Goal: Task Accomplishment & Management: Complete application form

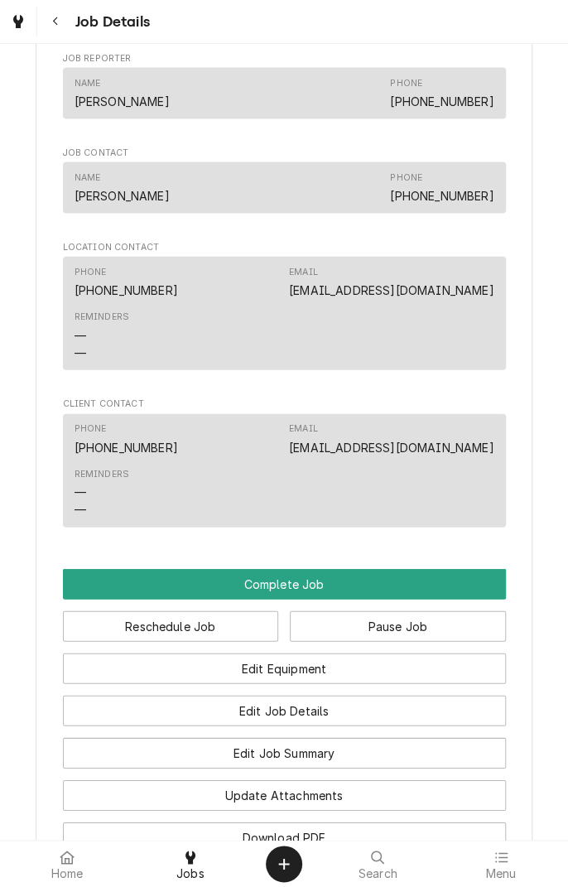
scroll to position [1050, 0]
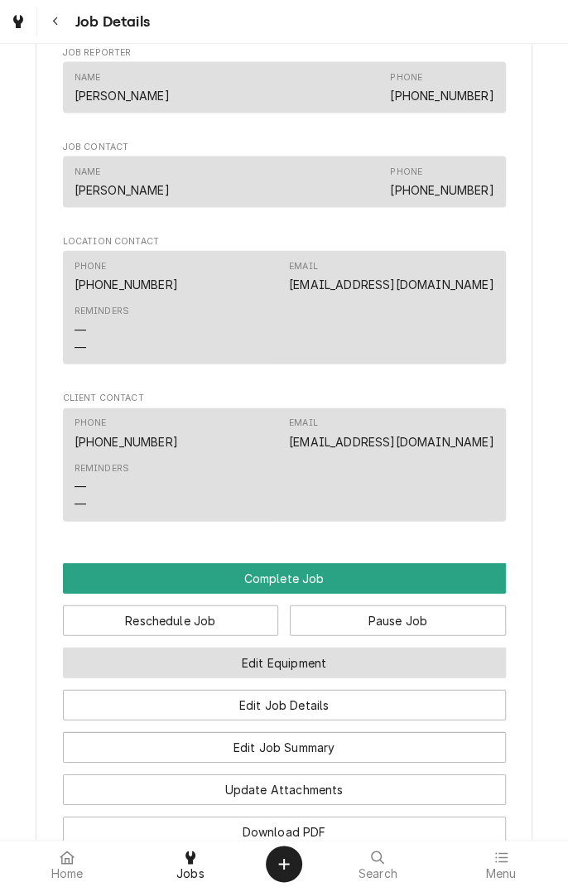
click at [358, 678] on button "Edit Equipment" at bounding box center [284, 663] width 443 height 31
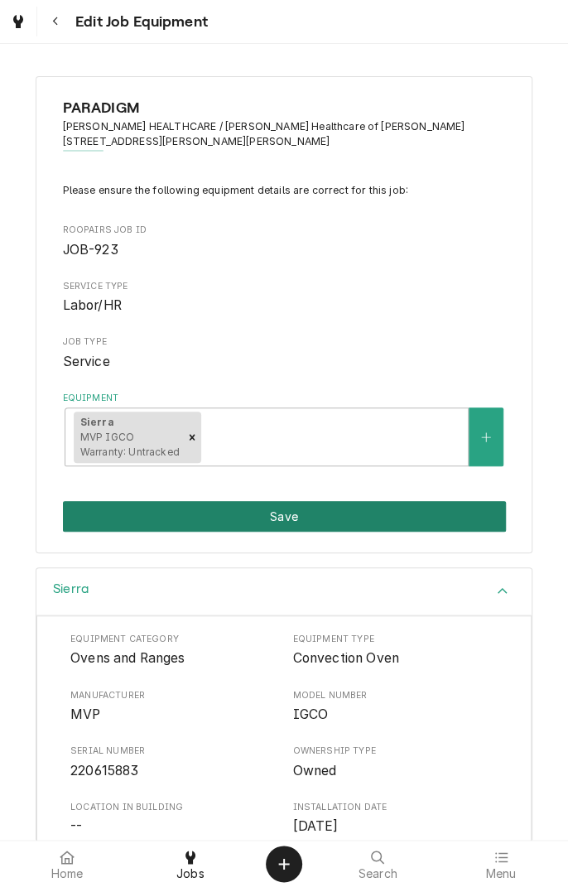
click at [338, 520] on button "Save" at bounding box center [284, 516] width 443 height 31
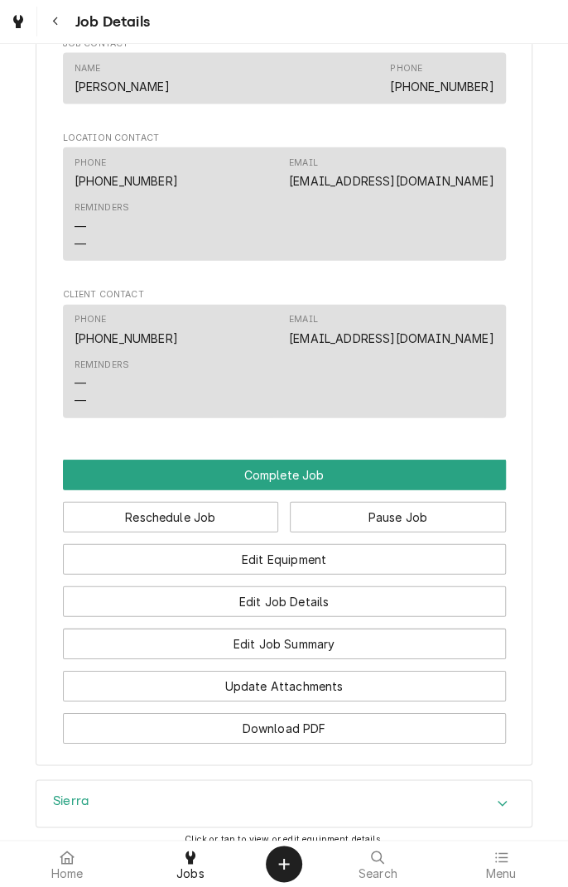
scroll to position [1157, 0]
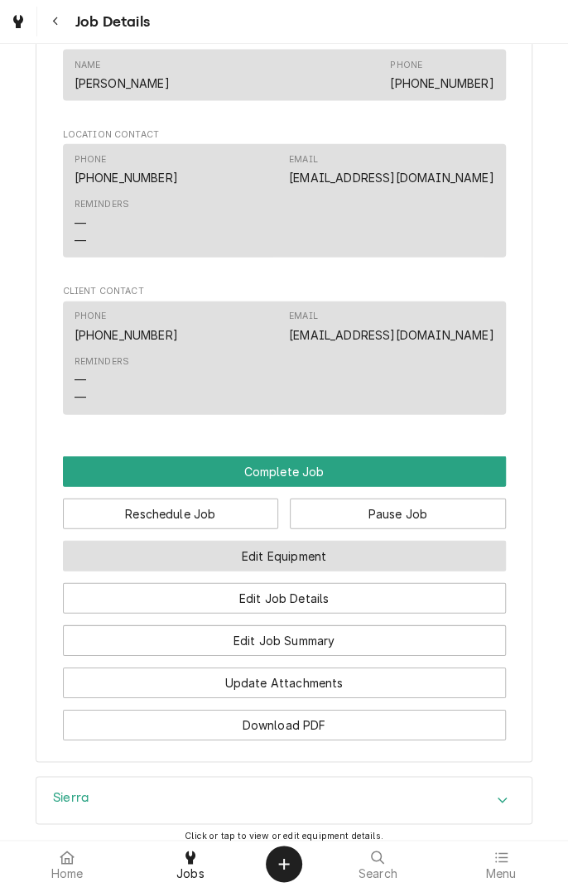
click at [368, 572] on button "Edit Equipment" at bounding box center [284, 556] width 443 height 31
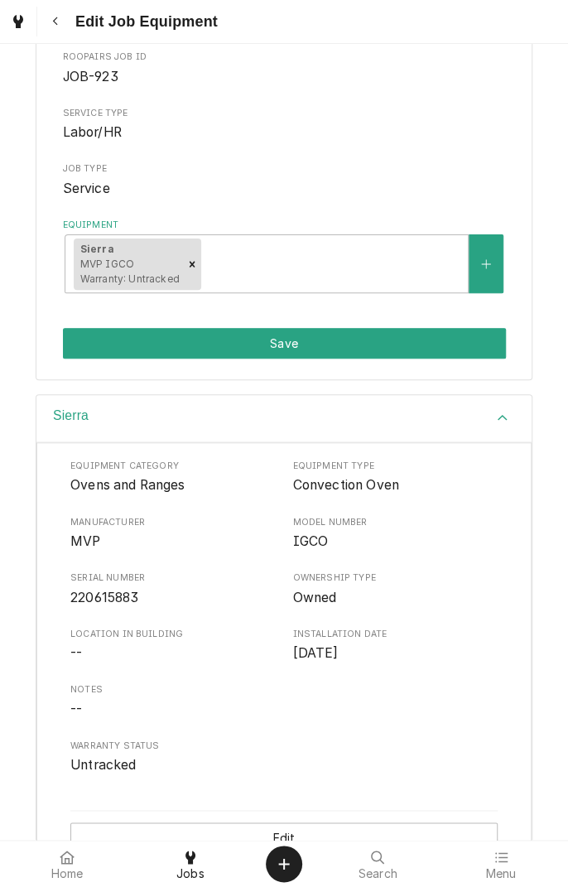
scroll to position [214, 0]
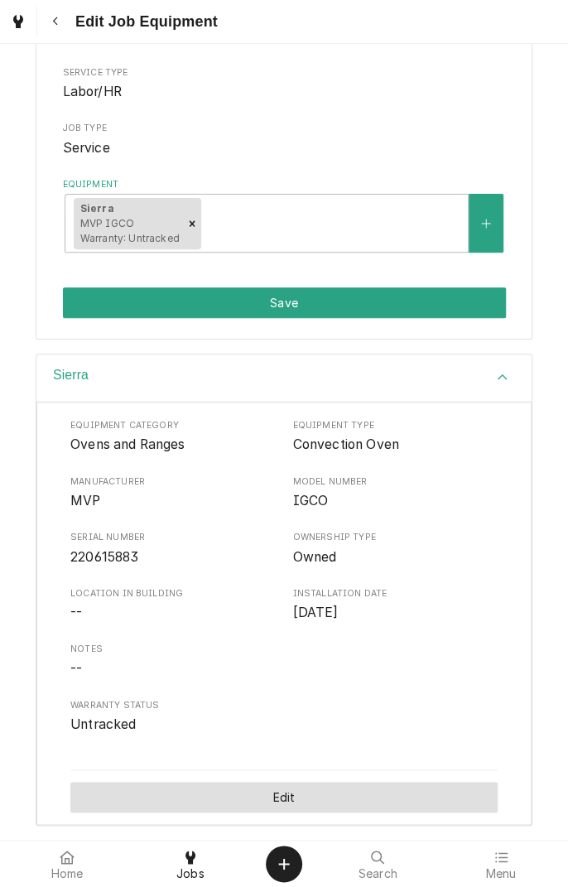
click at [298, 782] on button "Edit" at bounding box center [283, 797] width 427 height 31
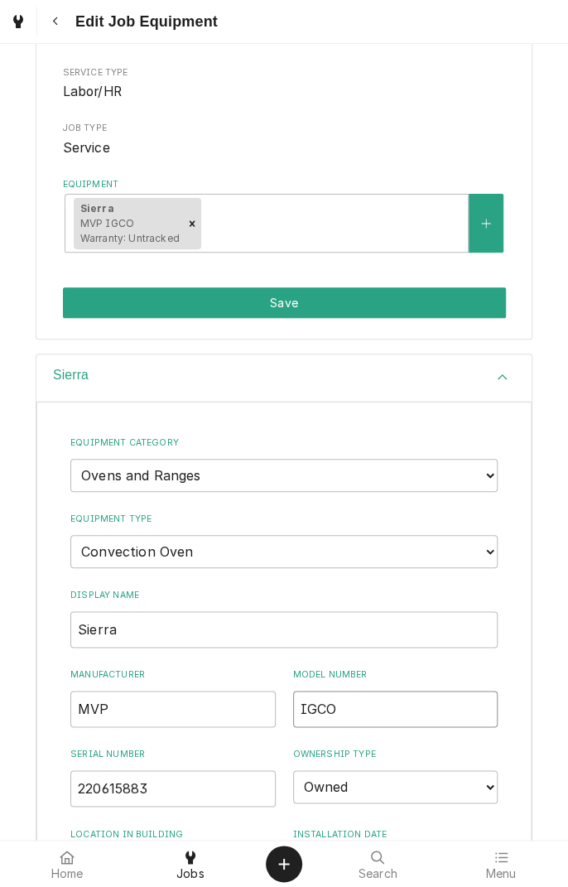
click at [345, 711] on input "IGCO" at bounding box center [395, 709] width 205 height 36
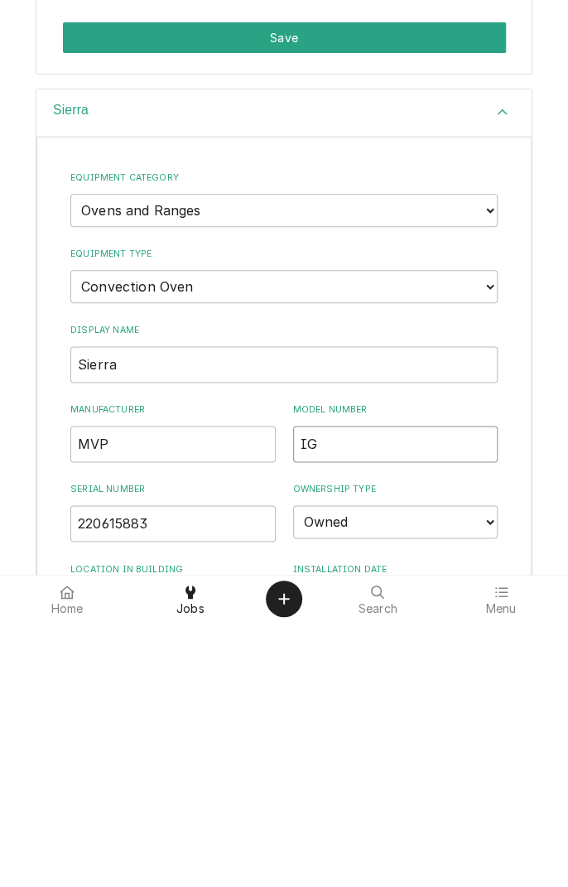
type input "I"
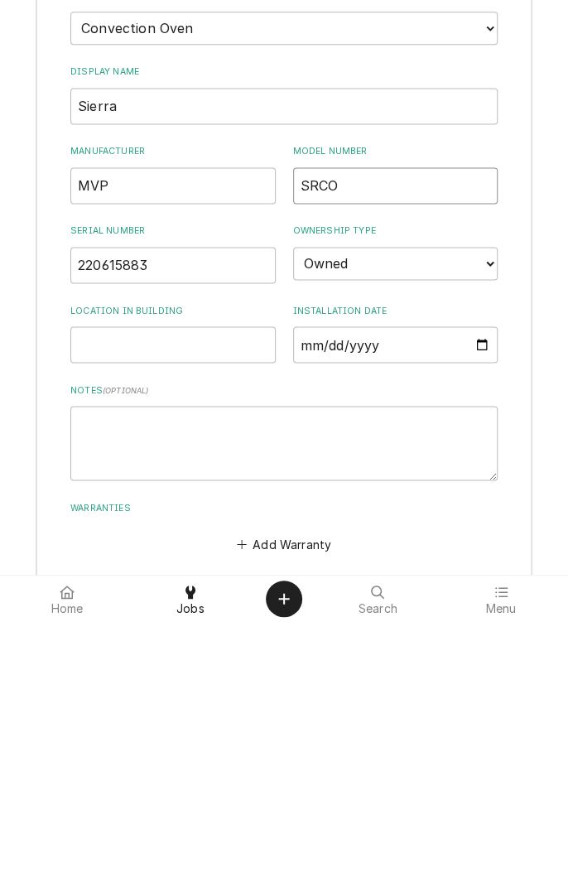
scroll to position [557, 0]
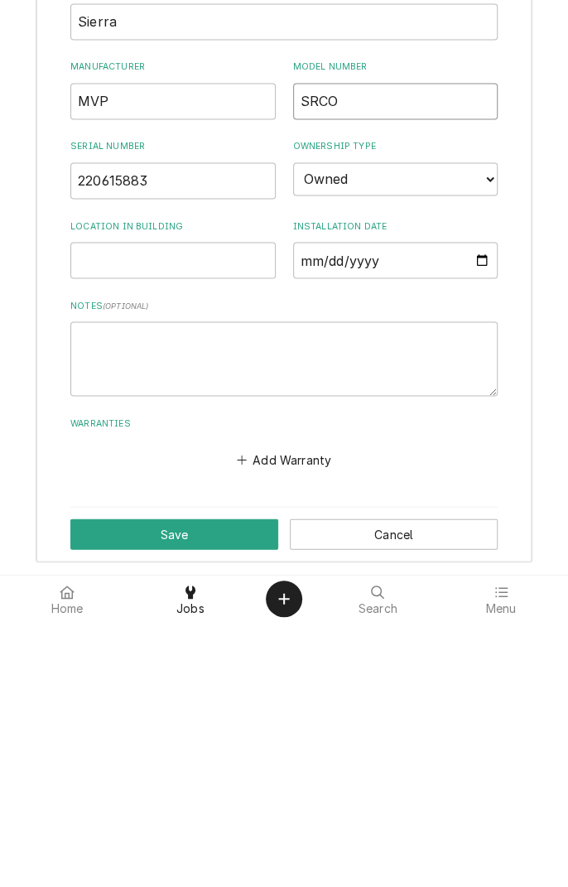
type input "SRCO"
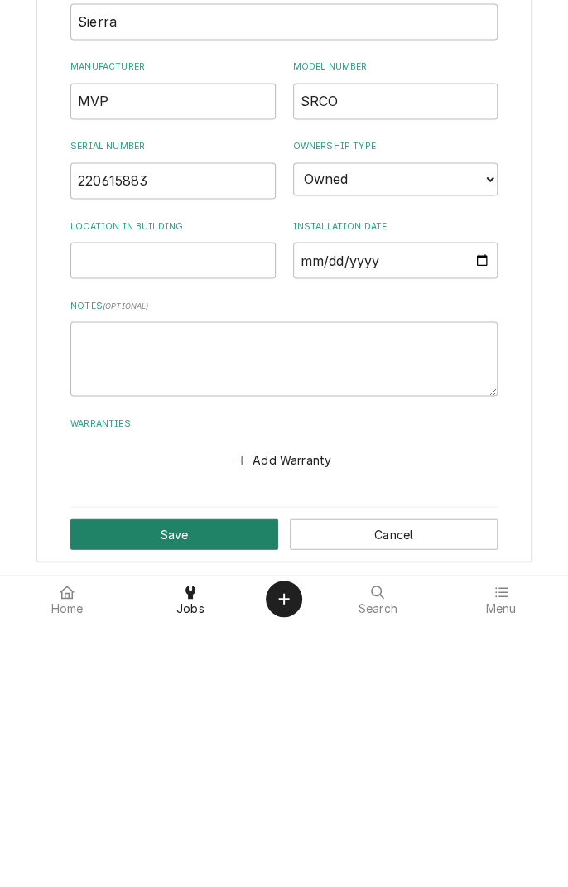
click at [207, 806] on button "Save" at bounding box center [174, 799] width 208 height 31
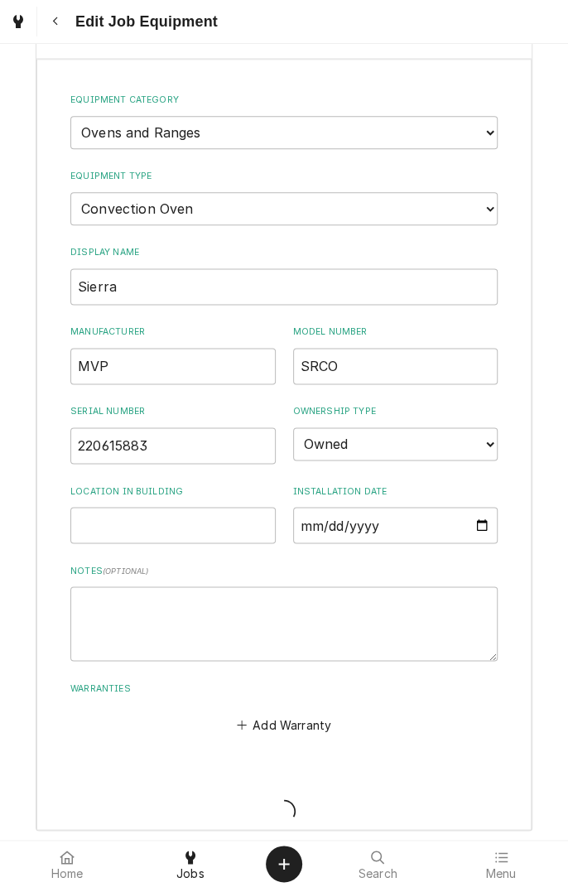
scroll to position [214, 0]
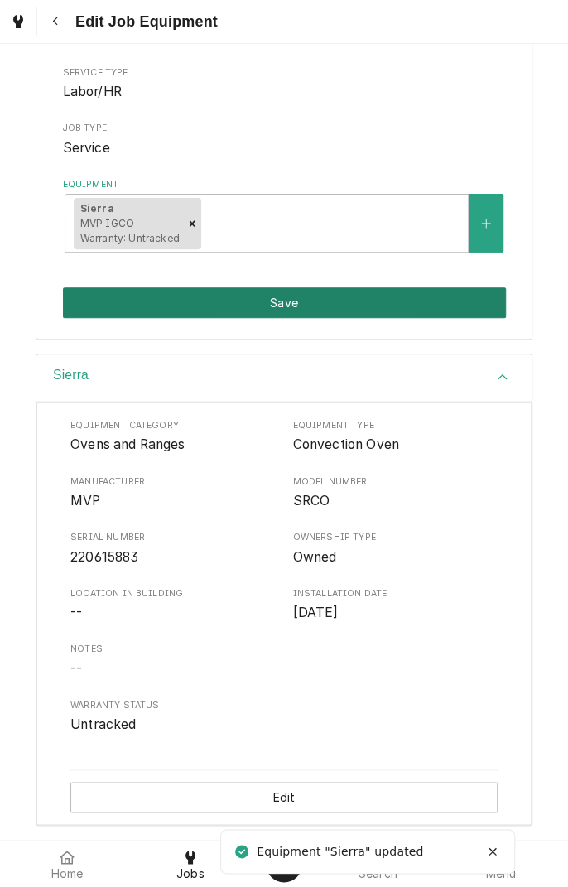
click at [436, 311] on button "Save" at bounding box center [284, 302] width 443 height 31
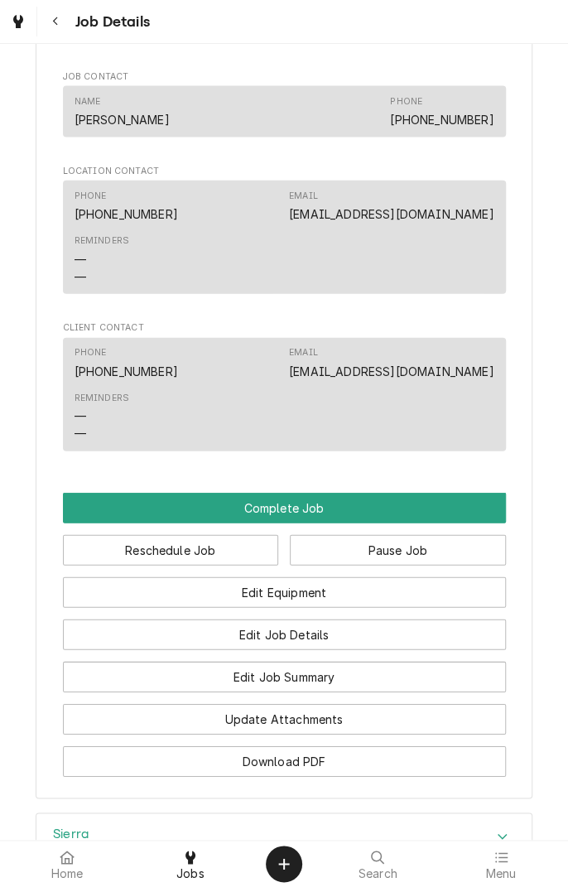
scroll to position [1124, 0]
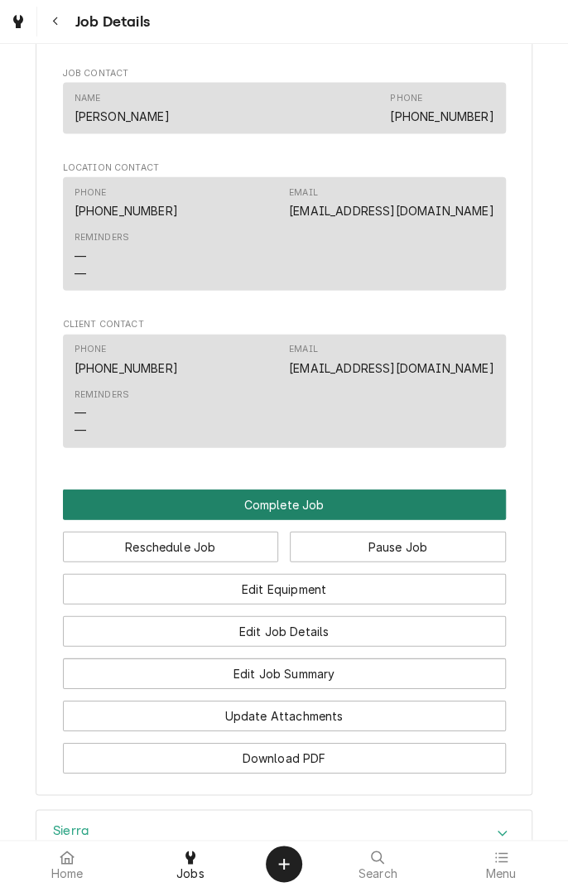
click at [338, 520] on button "Complete Job" at bounding box center [284, 505] width 443 height 31
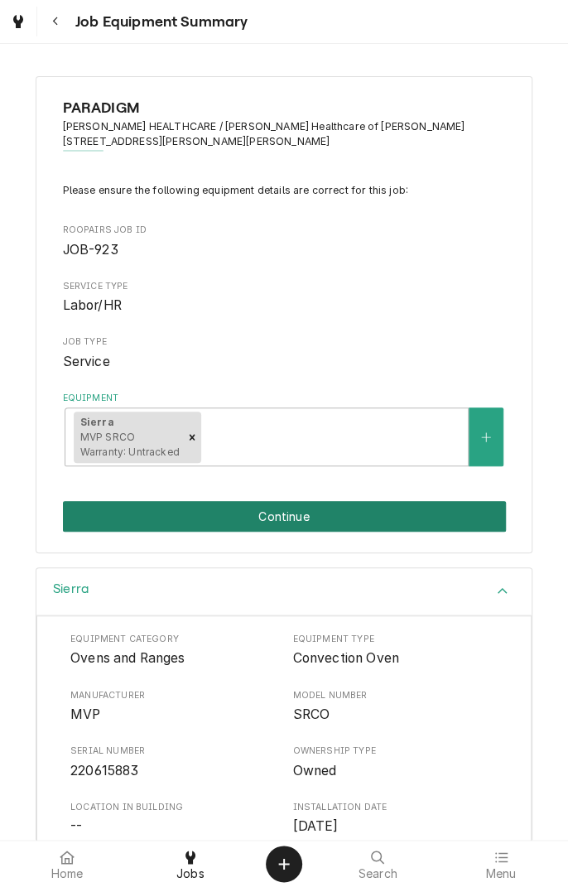
click at [325, 521] on button "Continue" at bounding box center [284, 516] width 443 height 31
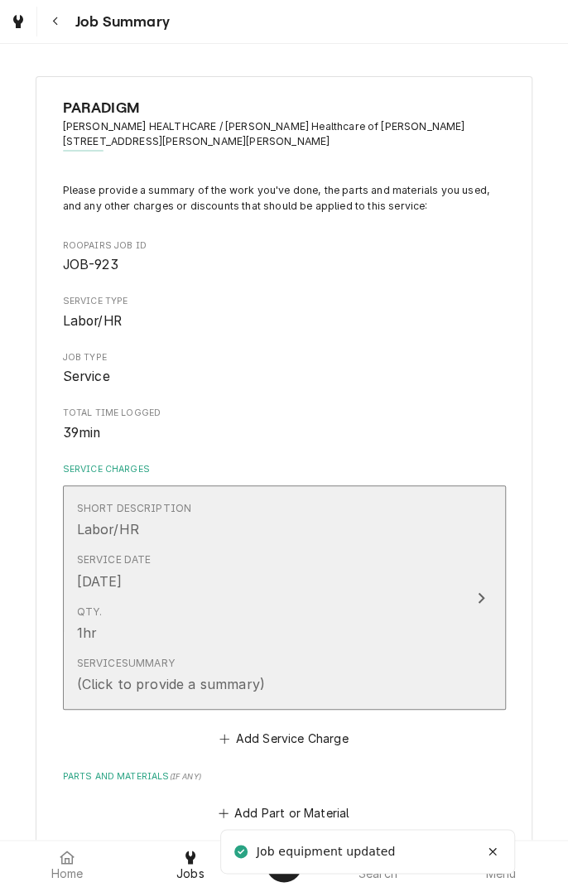
click at [414, 678] on div "Service Summary (Click to provide a summary)" at bounding box center [267, 674] width 380 height 51
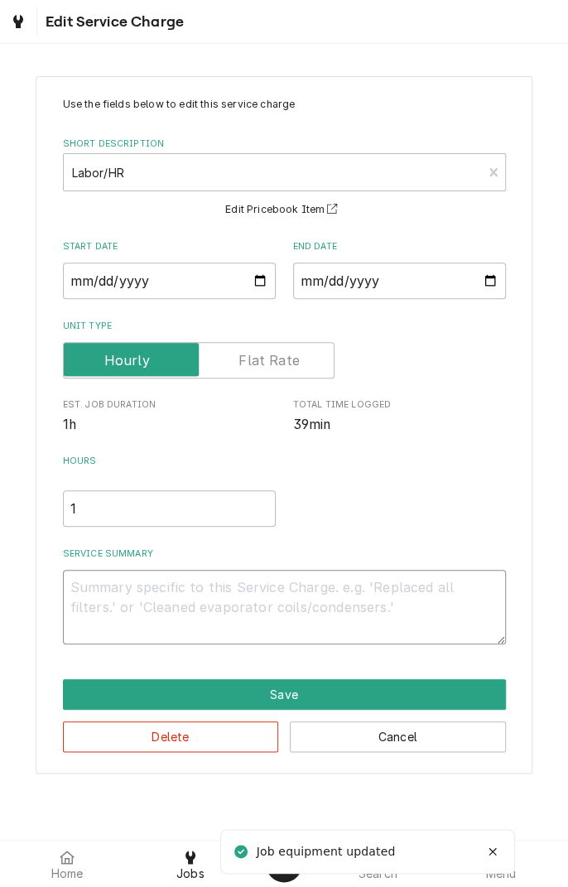
click at [252, 588] on textarea "Service Summary" at bounding box center [284, 607] width 443 height 75
type textarea "x"
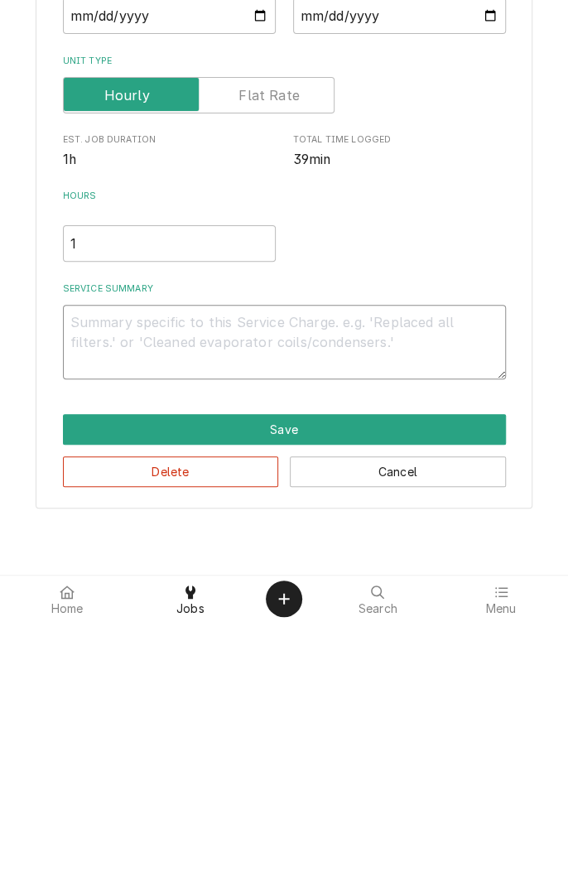
type textarea "D"
type textarea "x"
type textarea "Di"
type textarea "x"
type textarea "Dia"
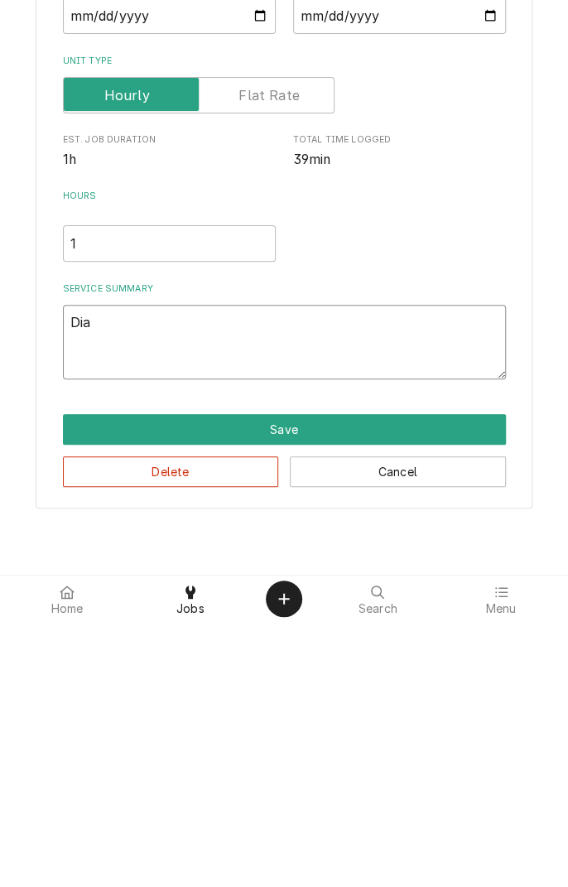
type textarea "x"
type textarea "Diag"
type textarea "x"
type textarea "Diagn"
type textarea "x"
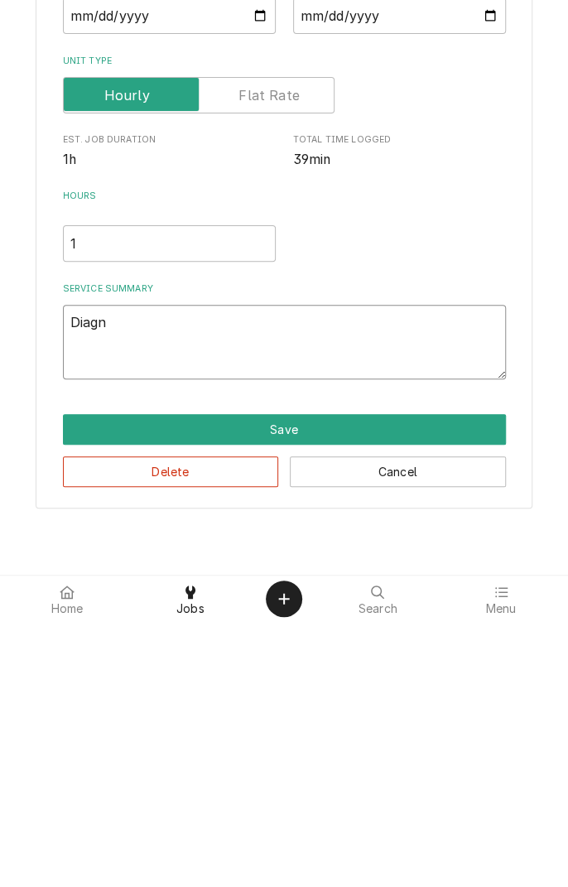
type textarea "Diagno"
type textarea "x"
type textarea "Diagnos"
type textarea "x"
type textarea "Diagnose"
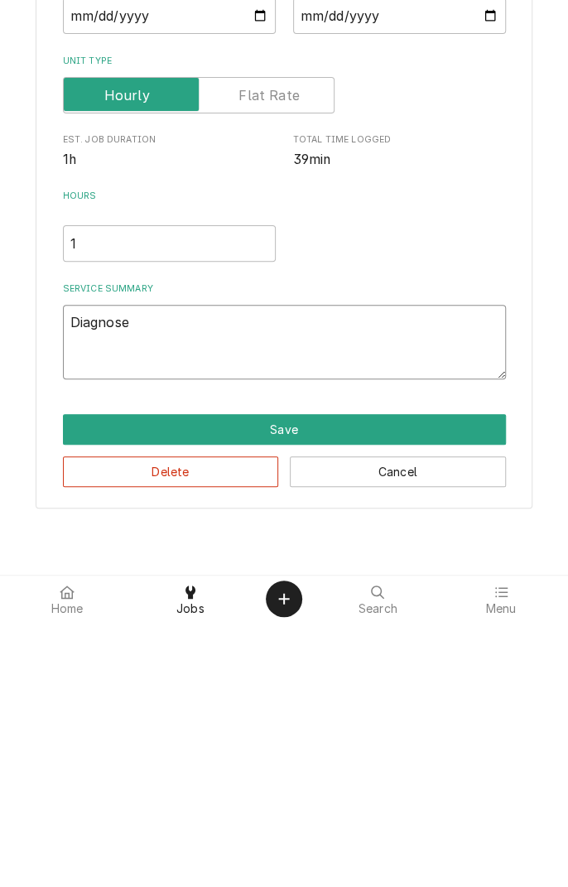
type textarea "x"
type textarea "Diagnosed"
type textarea "x"
type textarea "Diagnosed"
type textarea "x"
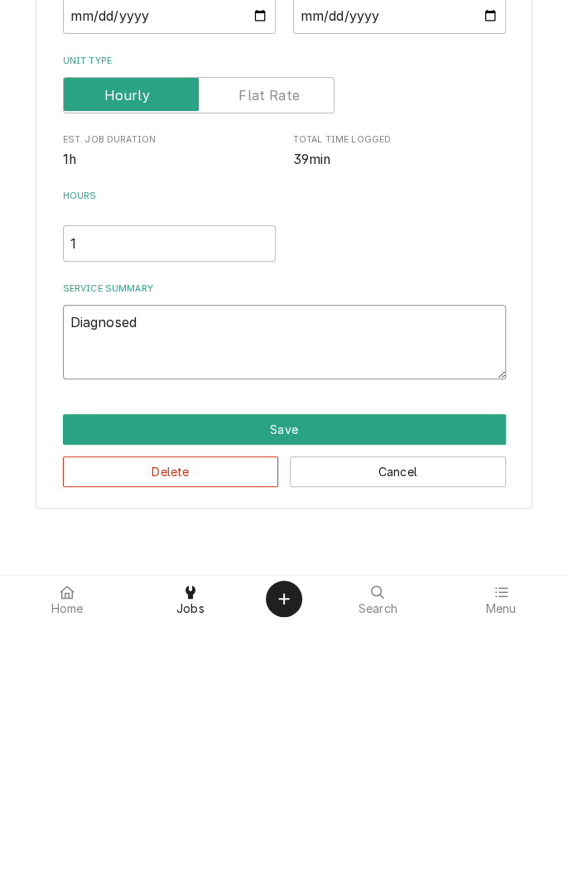
type textarea "Diagnosed c"
type textarea "x"
type textarea "Diagnosed co"
type textarea "x"
type textarea "Diagnosed con"
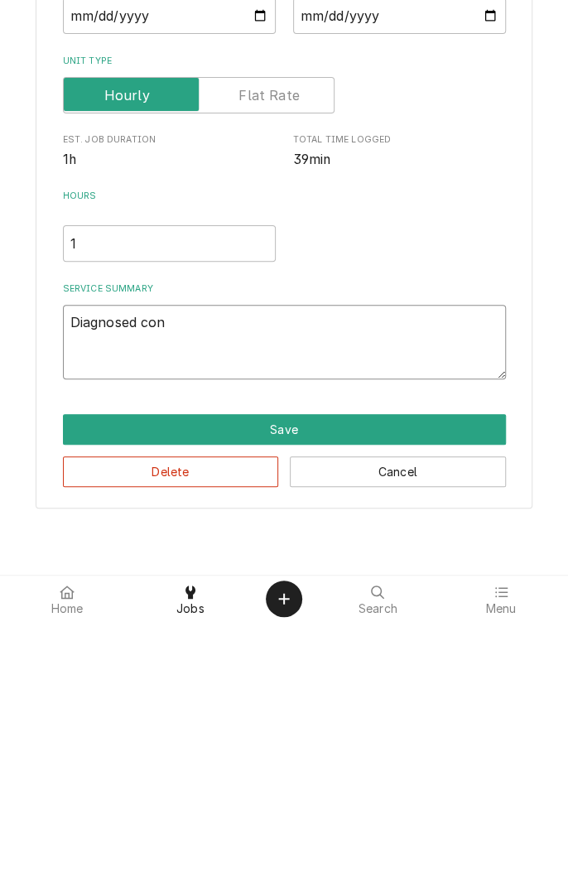
type textarea "x"
type textarea "Diagnosed conv"
type textarea "x"
type textarea "Diagnosed conve"
type textarea "x"
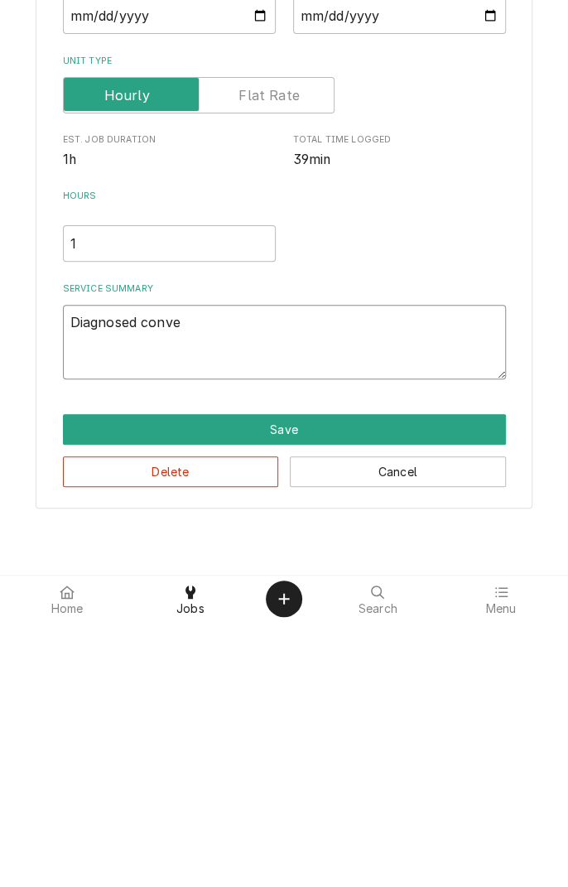
type textarea "Diagnosed convec"
type textarea "x"
type textarea "Diagnosed convect"
type textarea "x"
type textarea "Diagnosed convecti"
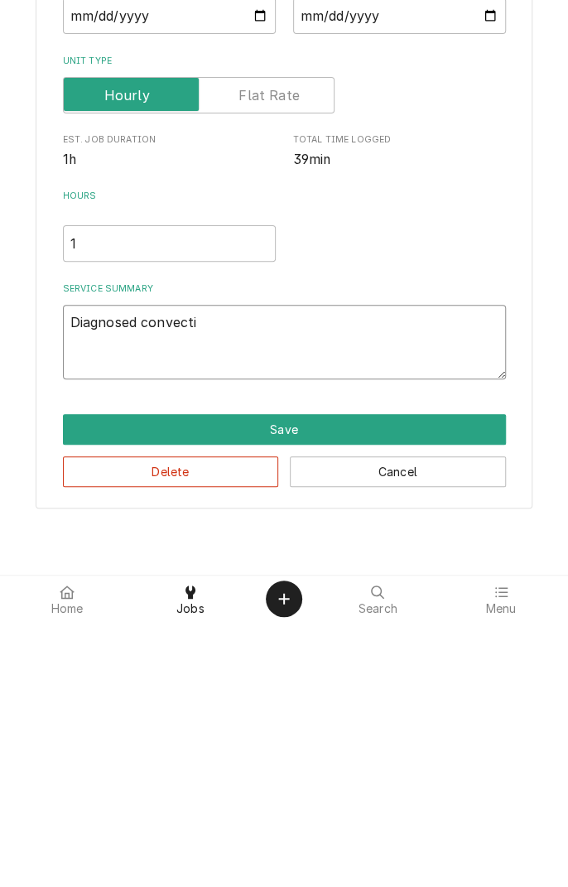
type textarea "x"
type textarea "Diagnosed convectio"
type textarea "x"
type textarea "Diagnosed convection"
type textarea "x"
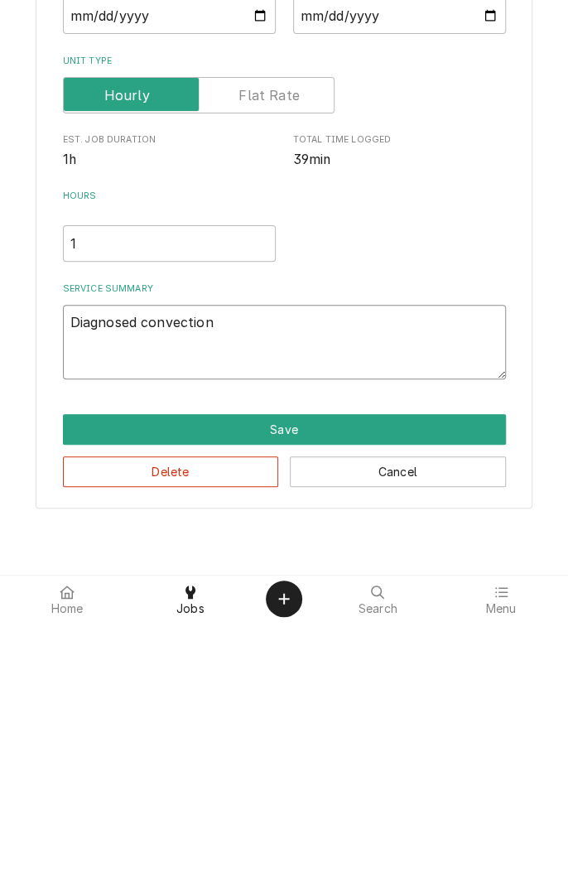
type textarea "Diagnosed convection"
type textarea "x"
type textarea "Diagnosed convection o"
type textarea "x"
type textarea "Diagnosed convection ov"
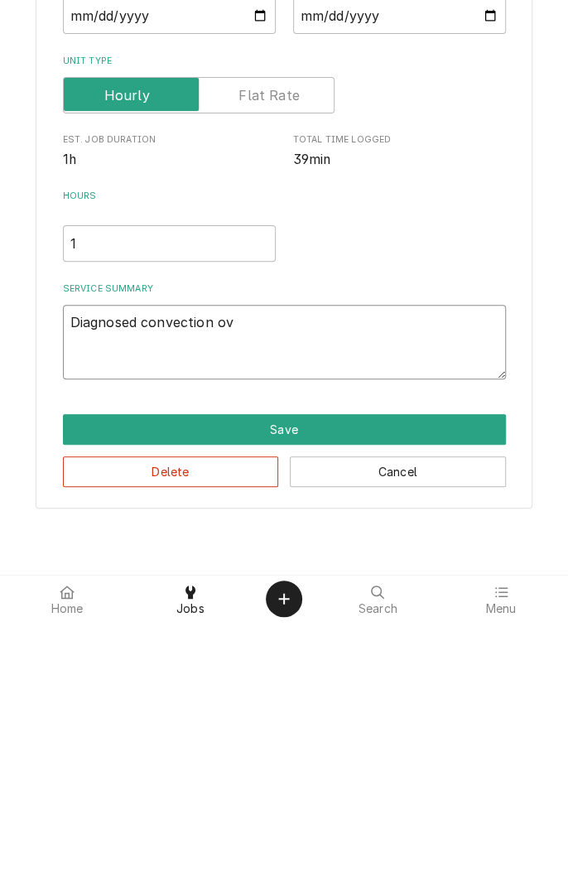
type textarea "x"
type textarea "Diagnosed convection ove"
type textarea "x"
type textarea "Diagnosed convection oven"
type textarea "x"
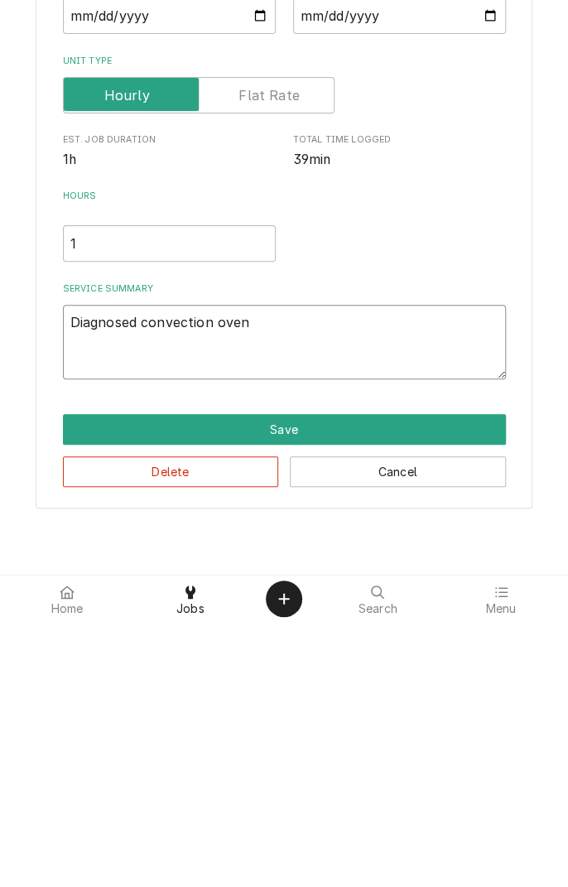
type textarea "Diagnosed convection oven."
type textarea "x"
type textarea "Diagnosed convection oven."
type textarea "x"
type textarea "Diagnosed convection oven. H"
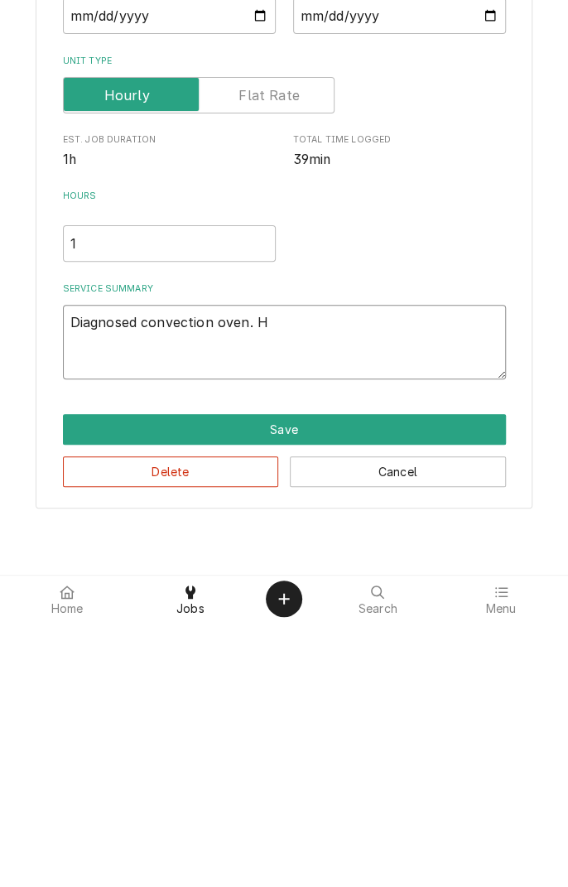
type textarea "x"
type textarea "Diagnosed convection oven. Ha"
type textarea "x"
type textarea "Diagnosed convection oven. Has"
type textarea "x"
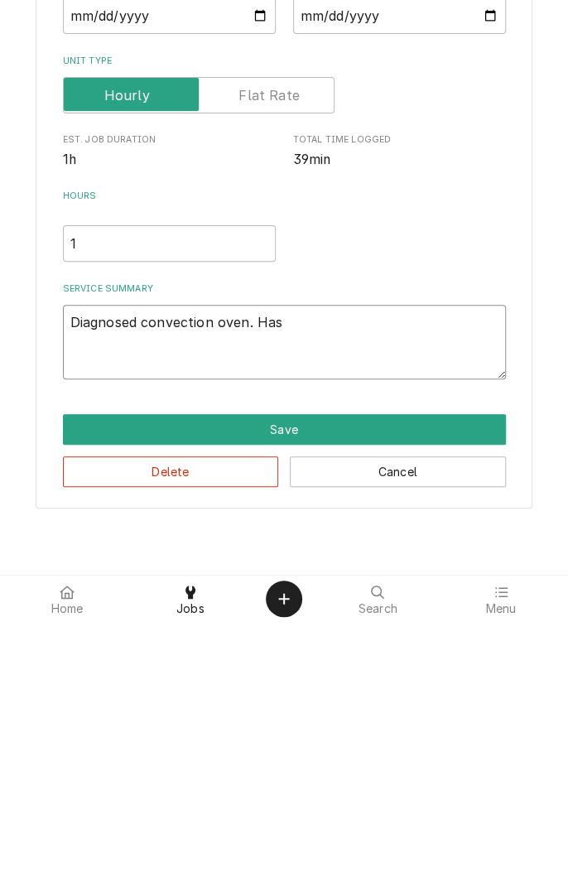
type textarea "Diagnosed convection oven. Has"
type textarea "x"
type textarea "Diagnosed convection oven. Has f"
type textarea "x"
type textarea "Diagnosed convection oven. Has fa"
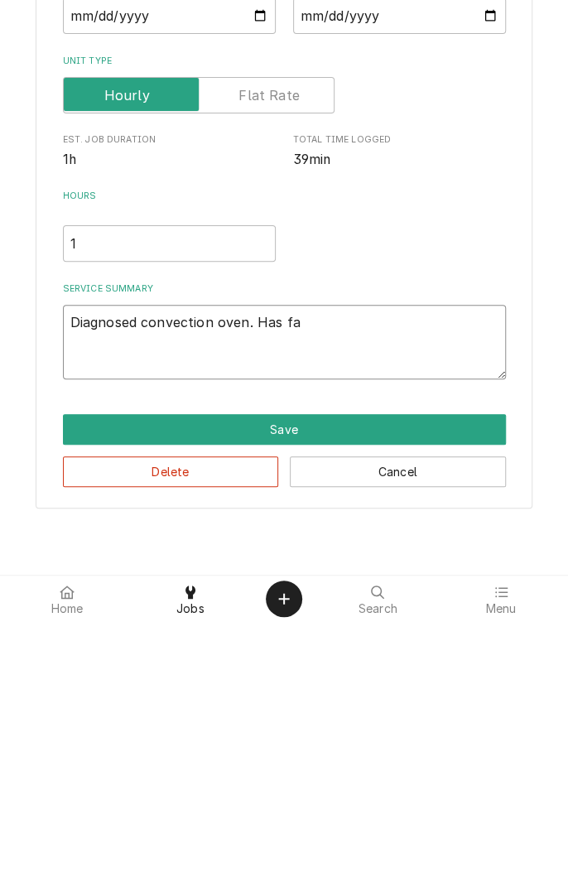
type textarea "x"
type textarea "Diagnosed convection oven. Has fai"
type textarea "x"
type textarea "Diagnosed convection oven. Has fail"
type textarea "x"
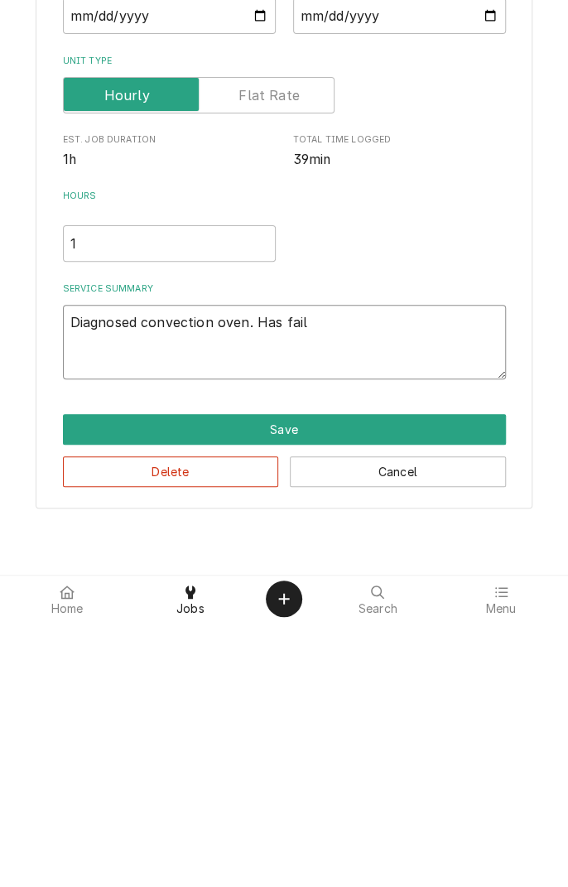
type textarea "Diagnosed convection oven. Has faile"
type textarea "x"
type textarea "Diagnosed convection oven. Has failed"
type textarea "x"
type textarea "Diagnosed convection oven. Has failed"
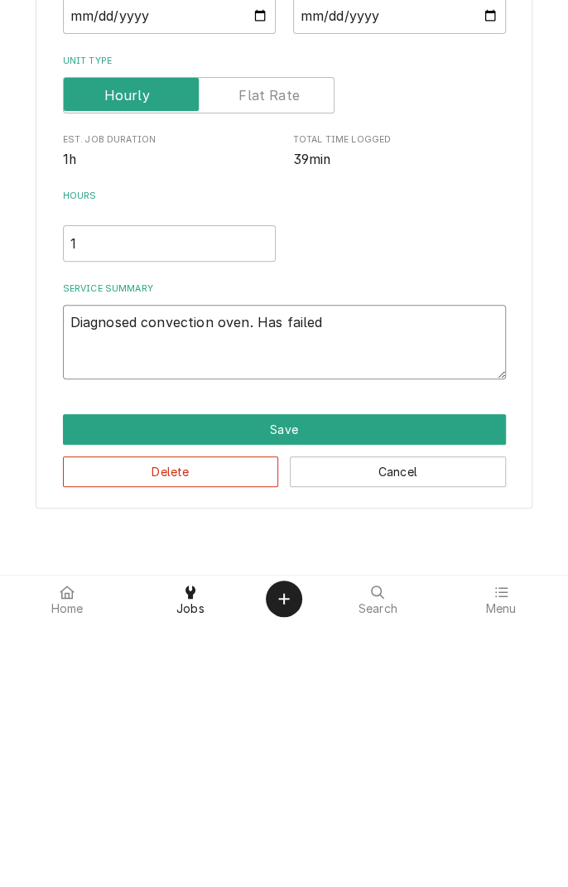
type textarea "x"
type textarea "Diagnosed convection oven. Has failed h"
type textarea "x"
type textarea "Diagnosed convection oven. Has failed ho"
type textarea "x"
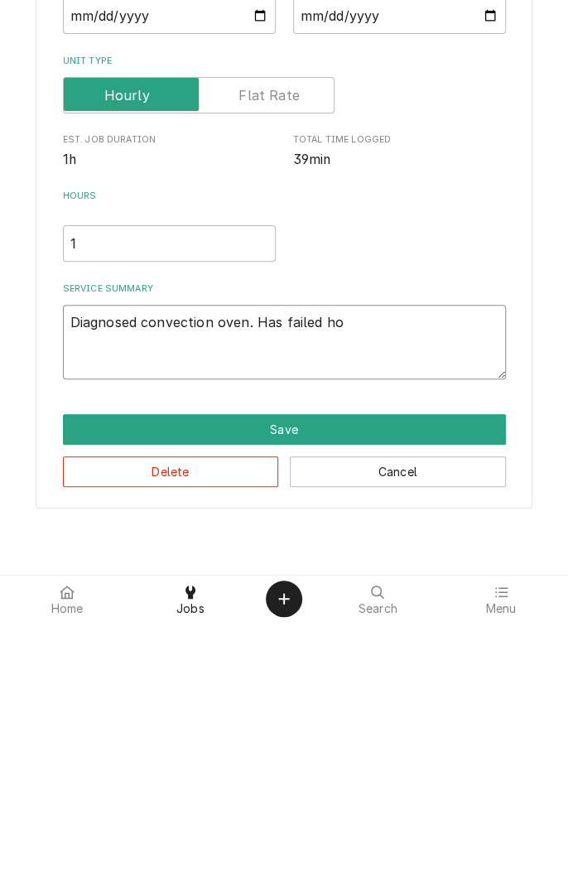
type textarea "Diagnosed convection oven. Has failed hot"
type textarea "x"
type textarea "Diagnosed convection oven. Has failed hot"
type textarea "x"
type textarea "Diagnosed convection oven. Has failed hot s"
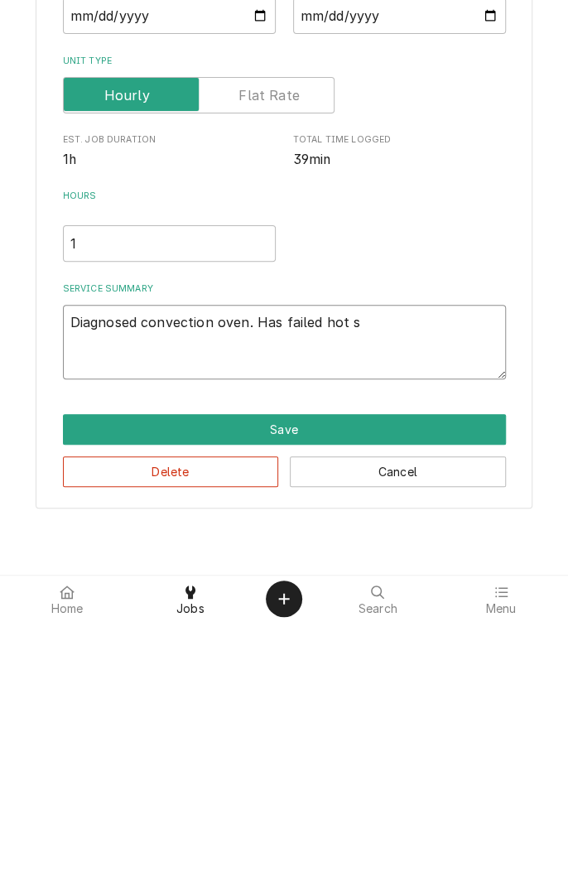
type textarea "x"
type textarea "Diagnosed convection oven. Has failed hot su"
type textarea "x"
type textarea "Diagnosed convection oven. Has failed hot sur"
type textarea "x"
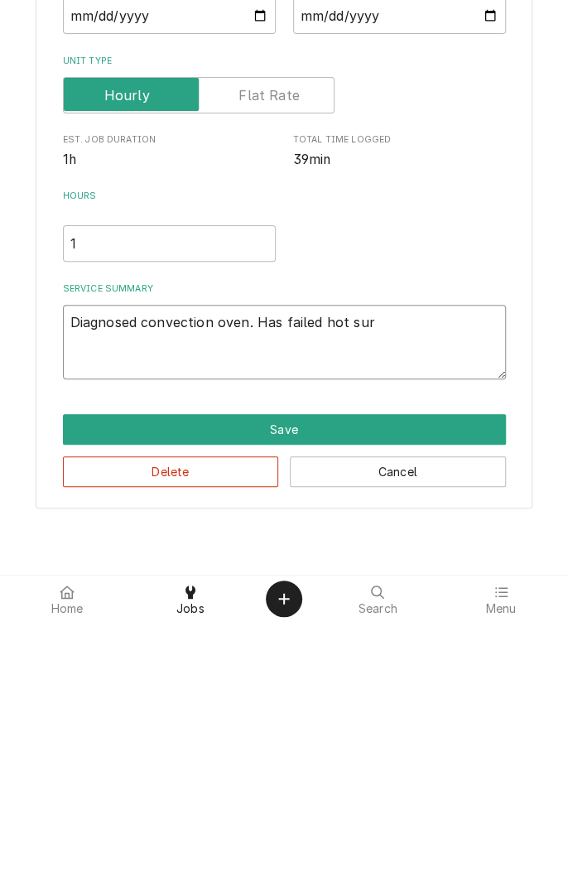
type textarea "Diagnosed convection oven. Has failed hot surf"
type textarea "x"
type textarea "Diagnosed convection oven. Has failed hot surfa"
type textarea "x"
type textarea "Diagnosed convection oven. Has failed hot surfac"
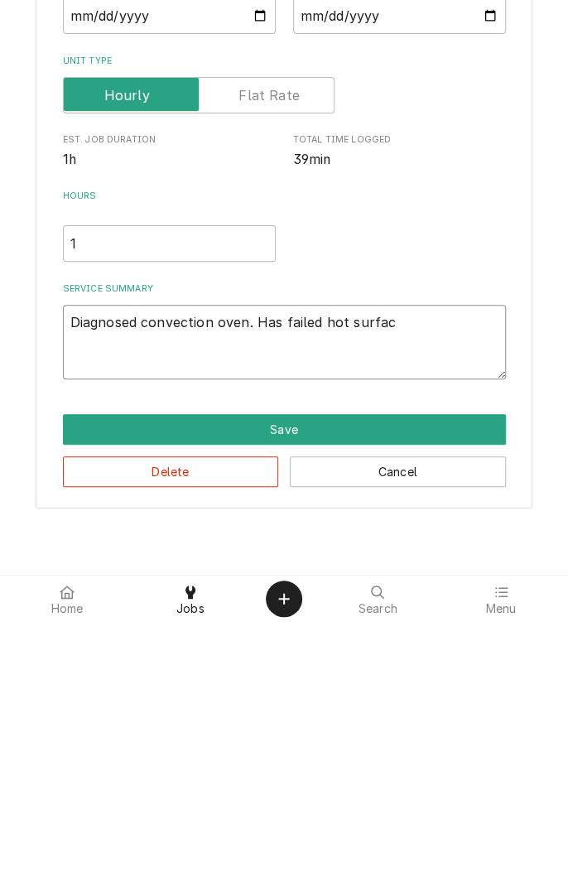
type textarea "x"
type textarea "Diagnosed convection oven. Has failed hot surface"
type textarea "x"
type textarea "Diagnosed convection oven. Has failed hot surface"
type textarea "x"
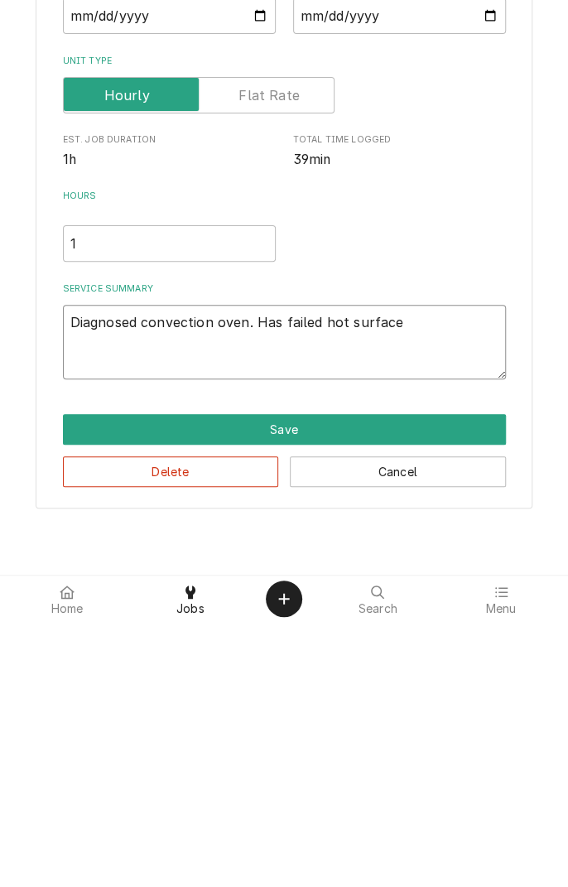
type textarea "Diagnosed convection oven. Has failed hot surface i"
type textarea "x"
type textarea "Diagnosed convection oven. Has failed hot surface ig"
type textarea "x"
type textarea "Diagnosed convection oven. Has failed hot surface ign"
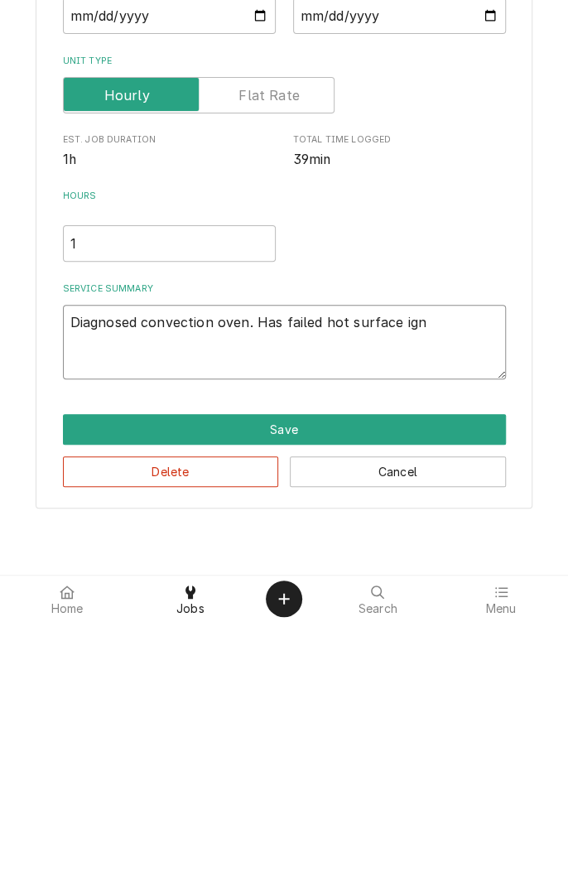
type textarea "x"
type textarea "Diagnosed convection oven. Has failed hot surface igni"
type textarea "x"
type textarea "Diagnosed convection oven. Has failed hot surface ignitor"
type textarea "x"
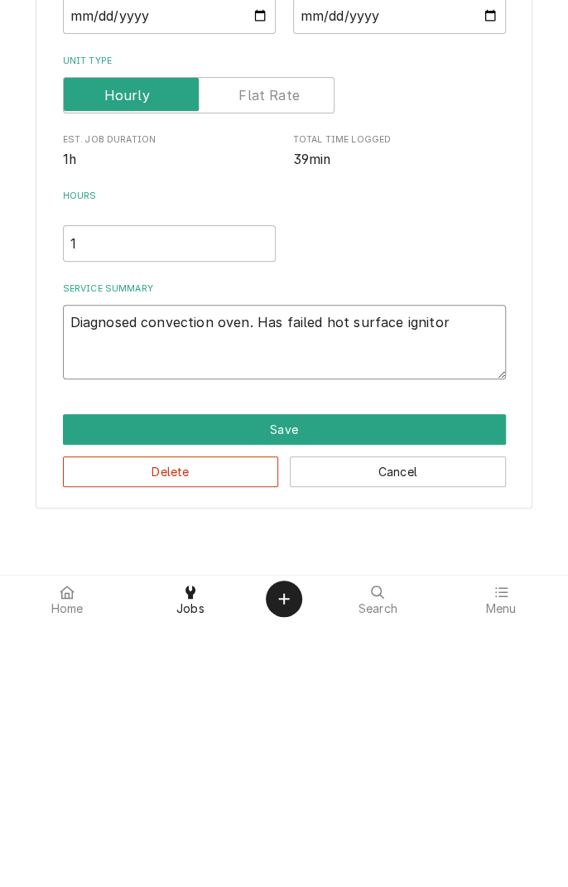
type textarea "Diagnosed convection oven. Has failed hot surface ignitor."
type textarea "x"
type textarea "Diagnosed convection oven. Has failed hot surface ignitor."
type textarea "x"
type textarea "Diagnosed convection oven. Has failed hot surface ignitor."
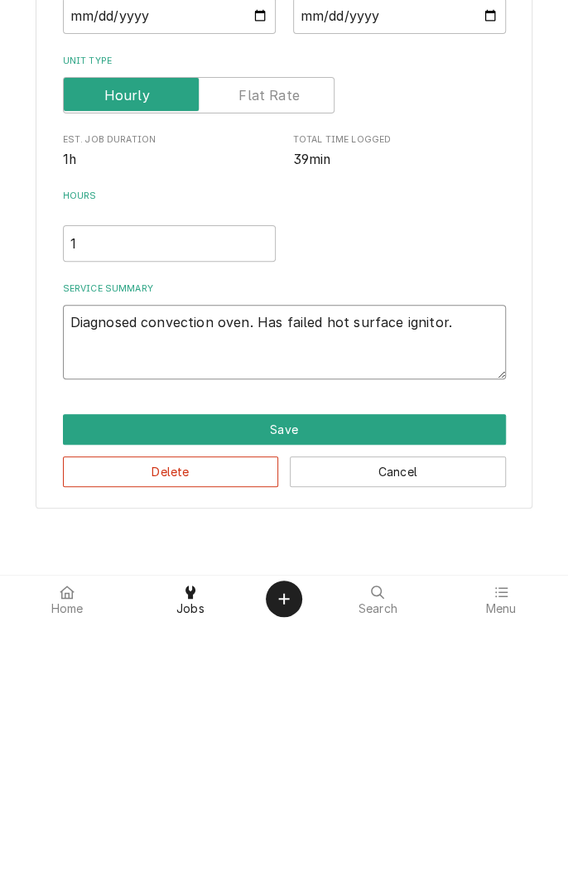
type textarea "x"
type textarea "Diagnosed convection oven. Has failed hot surface ignitor. P"
type textarea "x"
type textarea "Diagnosed convection oven. Has failed hot surface ignitor. Pa"
type textarea "x"
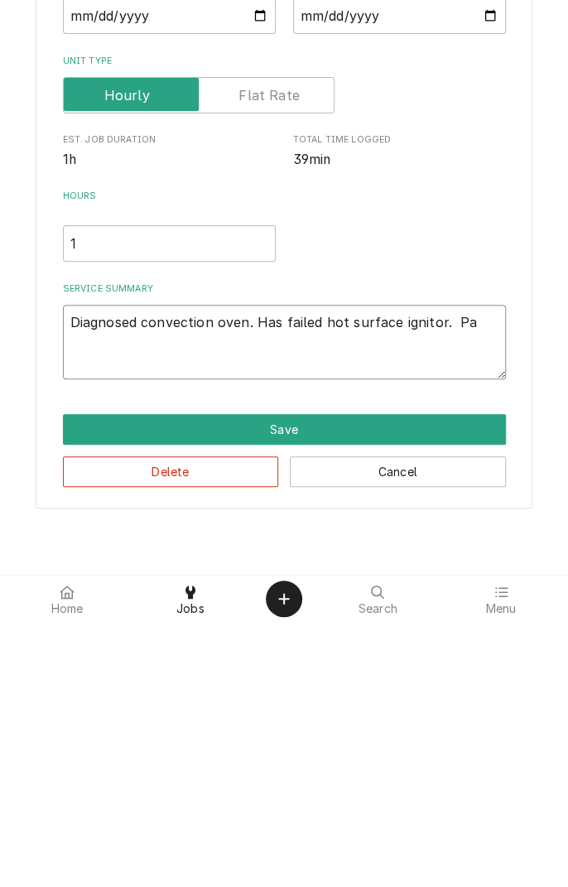
type textarea "Diagnosed convection oven. Has failed hot surface ignitor. Par"
type textarea "x"
type textarea "Diagnosed convection oven. Has failed hot surface ignitor. Part"
type textarea "x"
type textarea "Diagnosed convection oven. Has failed hot surface ignitor. Part"
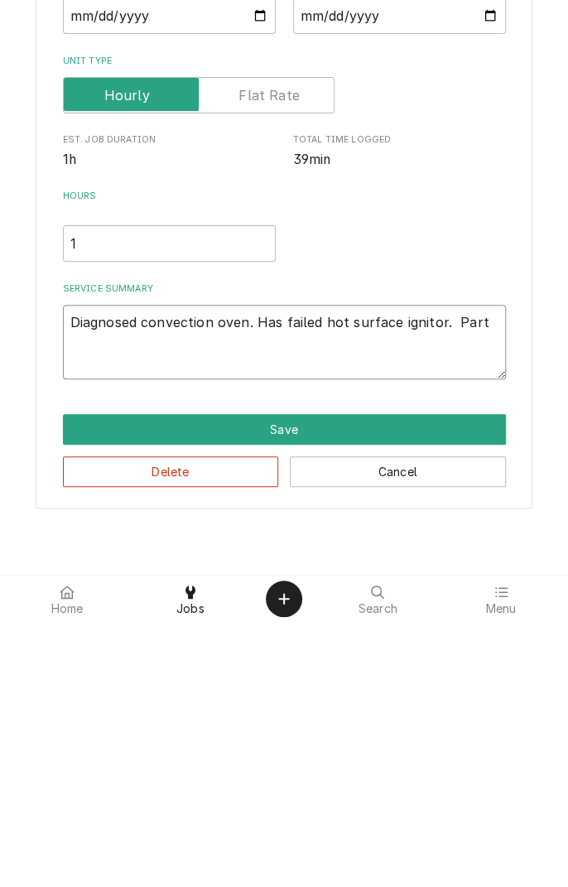
type textarea "x"
type textarea "Diagnosed convection oven. Has failed hot surface ignitor. Part n"
type textarea "x"
type textarea "Diagnosed convection oven. Has failed hot surface ignitor. Part no"
type textarea "x"
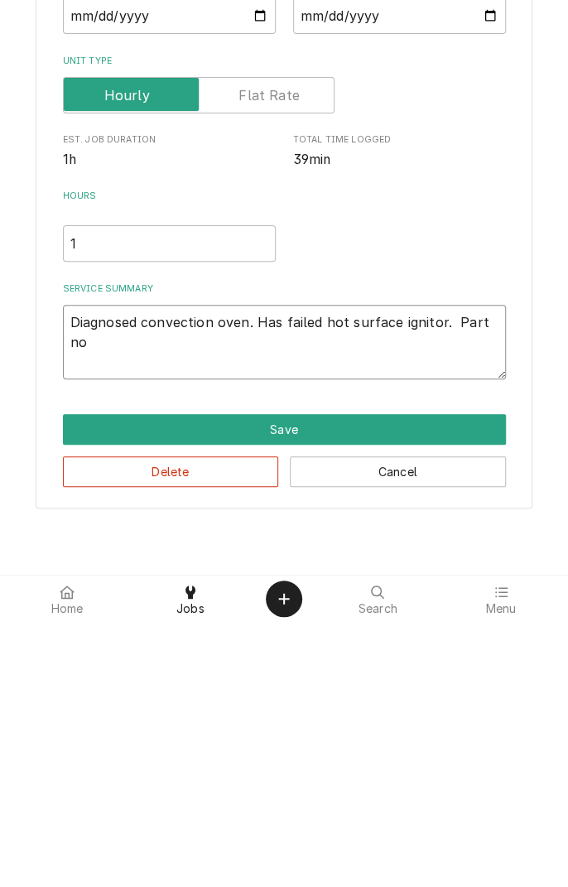
type textarea "Diagnosed convection oven. Has failed hot surface ignitor. Part not"
type textarea "x"
type textarea "Diagnosed convection oven. Has failed hot surface ignitor. Part not"
type textarea "x"
type textarea "Diagnosed convection oven. Has failed hot surface ignitor. Part not w"
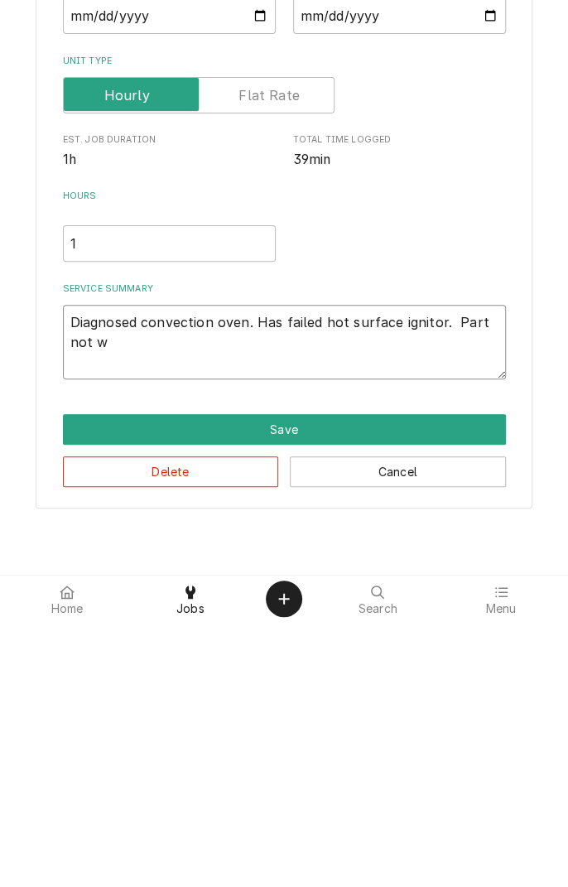
type textarea "x"
type textarea "Diagnosed convection oven. Has failed hot surface ignitor. Part not wi"
type textarea "x"
type textarea "Diagnosed convection oven. Has failed hot surface ignitor. Part not wid"
type textarea "x"
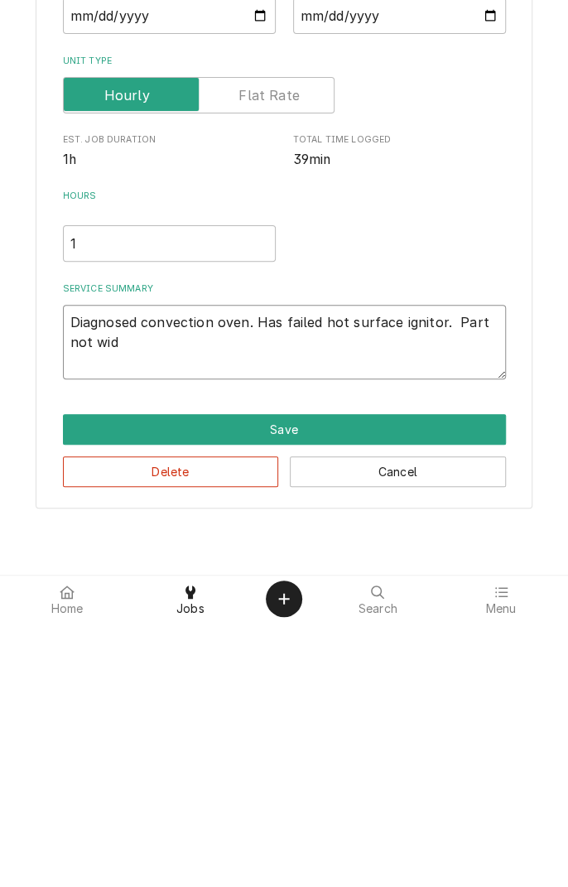
type textarea "Diagnosed convection oven. Has failed hot surface ignitor. Part not widl"
type textarea "x"
type textarea "Diagnosed convection oven. Has failed hot surface ignitor. Part not widly"
type textarea "x"
type textarea "Diagnosed convection oven. Has failed hot surface ignitor. Part not widely"
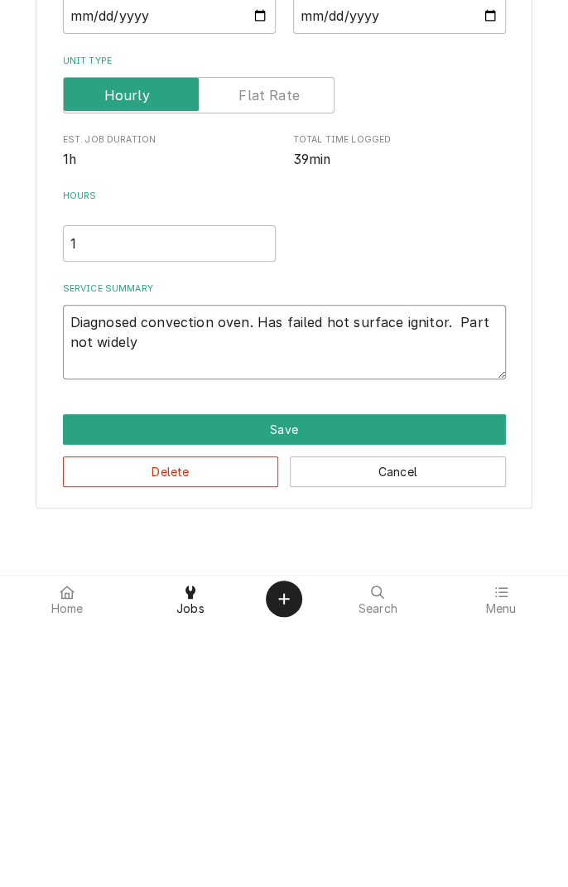
type textarea "x"
type textarea "Diagnosed convection oven. Has failed hot surface ignitor. Part not widely avai…"
type textarea "x"
type textarea "Diagnosed convection oven. Has failed hot surface ignitor. Part not widely avai…"
type textarea "x"
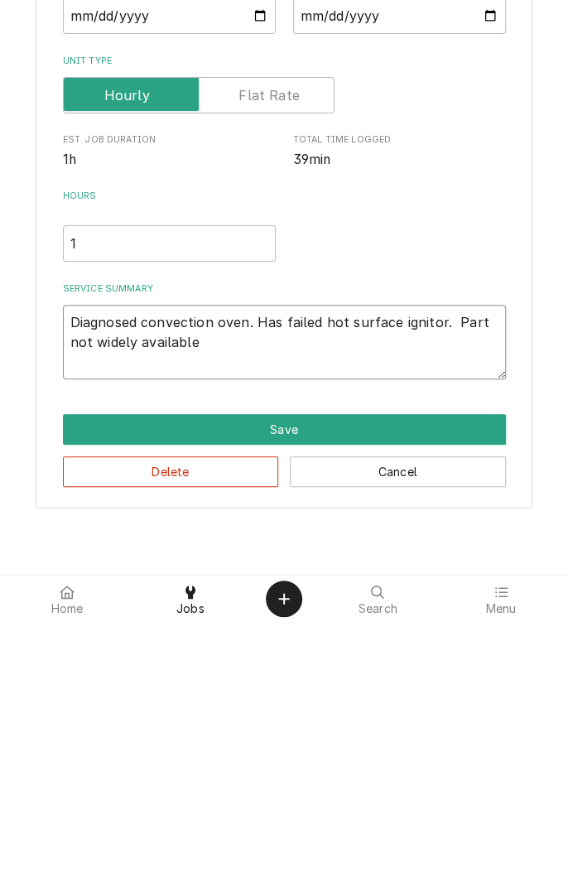
type textarea "Diagnosed convection oven. Has failed hot surface ignitor. Part not widely avai…"
type textarea "x"
type textarea "Diagnosed convection oven. Has failed hot surface ignitor. Part not widely avai…"
type textarea "x"
type textarea "Diagnosed convection oven. Has failed hot surface ignitor. Part not widely avai…"
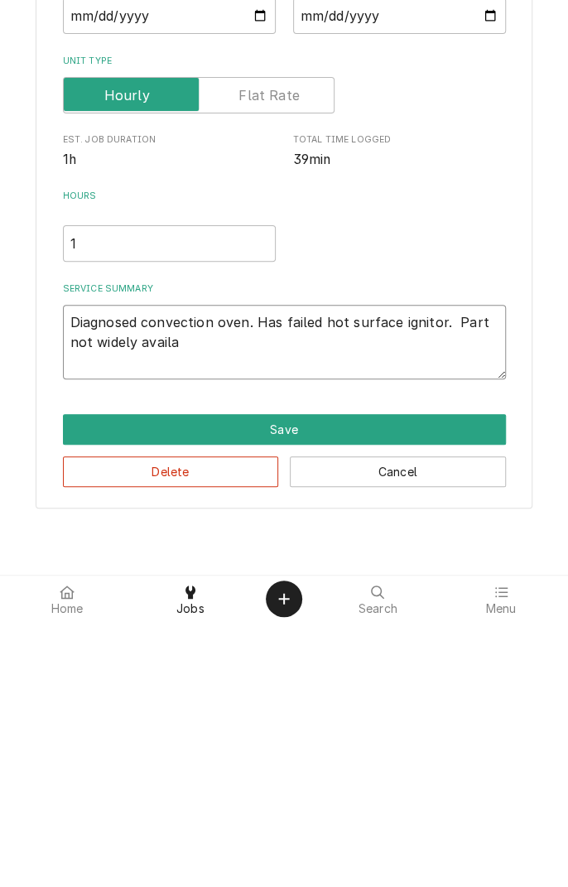
type textarea "x"
type textarea "Diagnosed convection oven. Has failed hot surface ignitor. Part not widely avail"
type textarea "x"
type textarea "Diagnosed convection oven. Has failed hot surface ignitor. Part not widely avai"
type textarea "x"
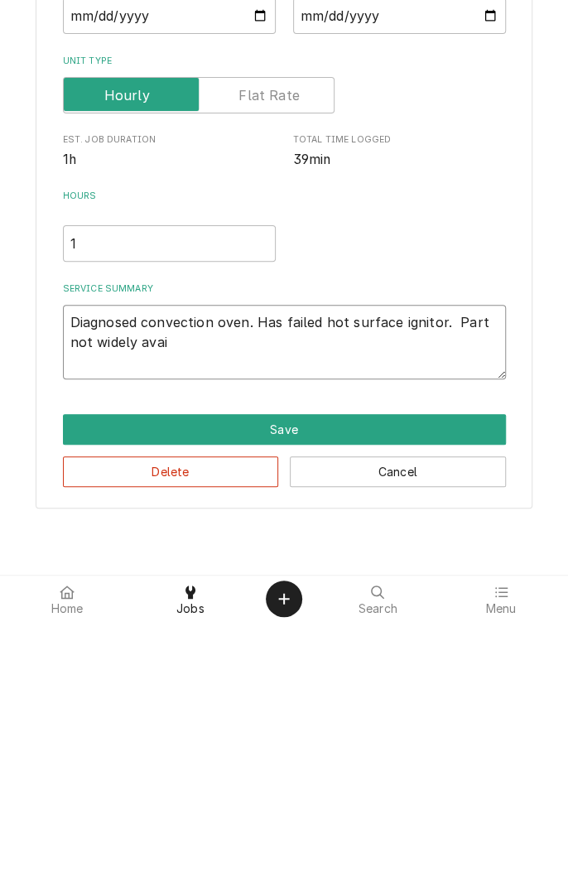
type textarea "Diagnosed convection oven. Has failed hot surface ignitor. Part not widely ava"
type textarea "x"
type textarea "Diagnosed convection oven. Has failed hot surface ignitor. Part not widely av"
type textarea "x"
type textarea "Diagnosed convection oven. Has failed hot surface ignitor. Part not widely a"
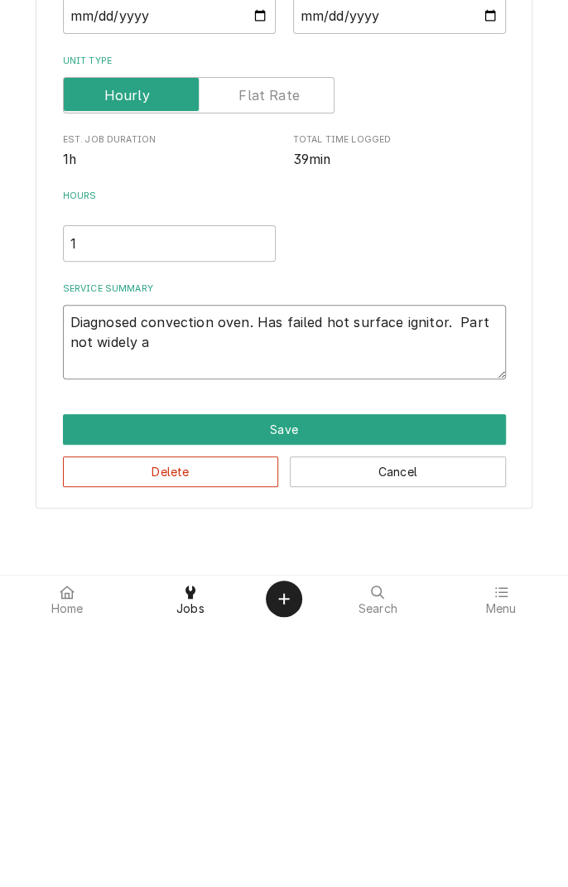
type textarea "x"
type textarea "Diagnosed convection oven. Has failed hot surface ignitor. Part not widely"
type textarea "x"
type textarea "Diagnosed convection oven. Has failed hot surface ignitor. Part not widely s"
type textarea "x"
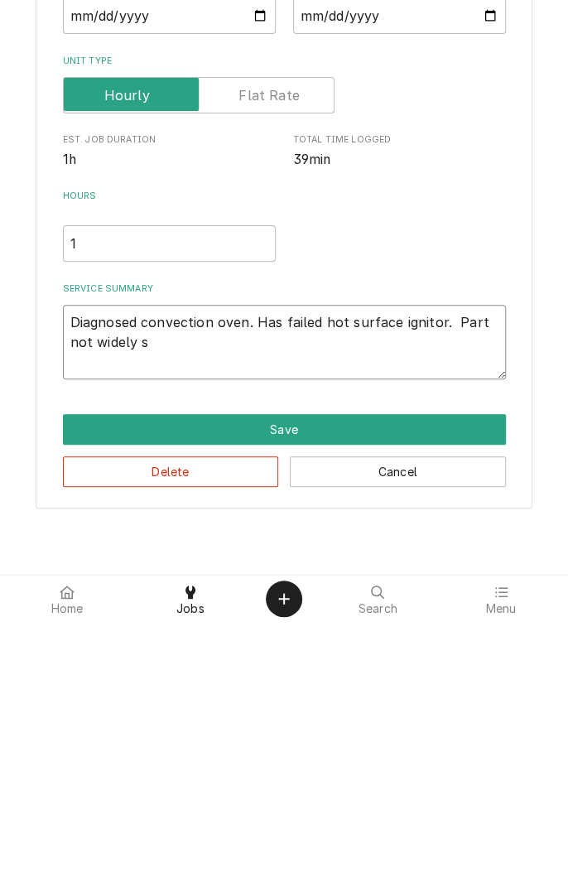
type textarea "Diagnosed convection oven. Has failed hot surface ignitor. Part not widely su"
type textarea "x"
type textarea "Diagnosed convection oven. Has failed hot surface ignitor. Part not widely sup"
type textarea "x"
type textarea "Diagnosed convection oven. Has failed hot surface ignitor. Part not widely supp"
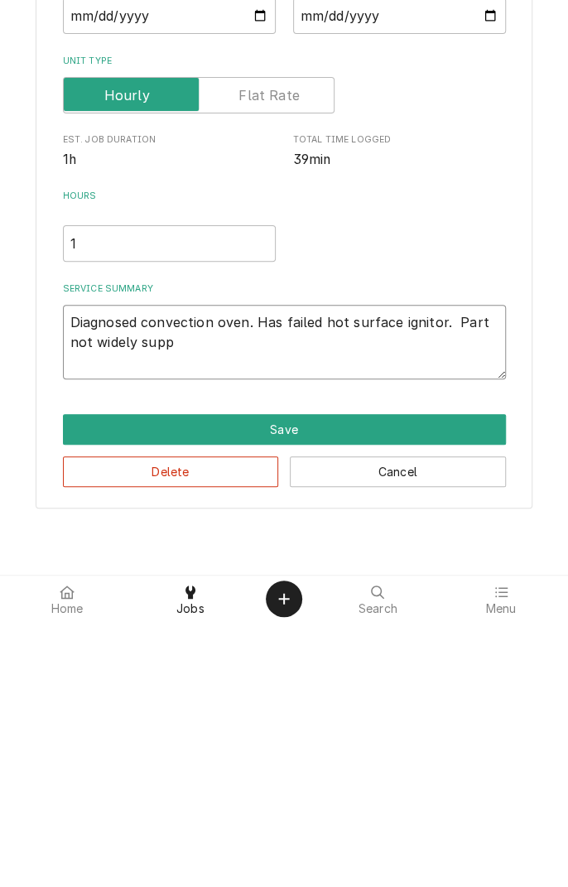
type textarea "x"
type textarea "Diagnosed convection oven. Has failed hot surface ignitor. Part not widely suppo"
type textarea "x"
type textarea "Diagnosed convection oven. Has failed hot surface ignitor. Part not widely supp…"
type textarea "x"
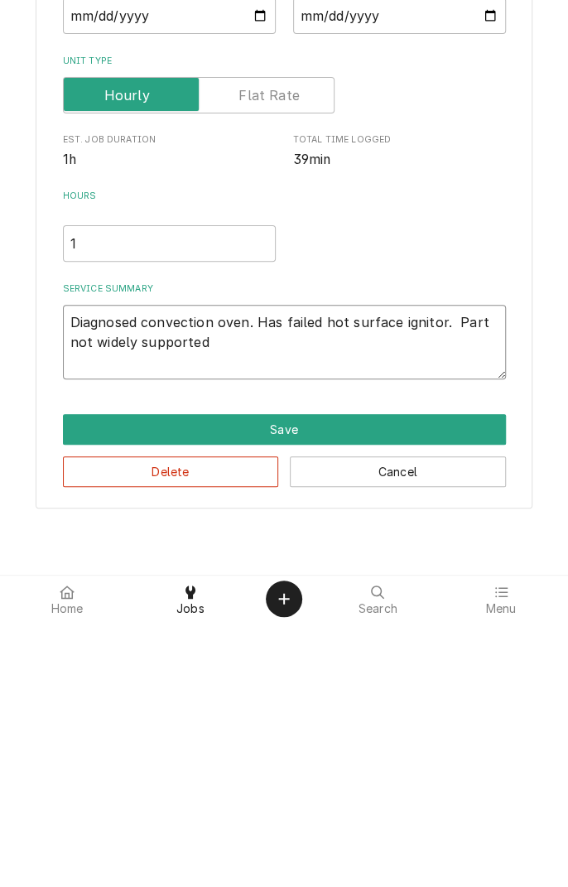
type textarea "Diagnosed convection oven. Has failed hot surface ignitor. Part not widely supp…"
type textarea "x"
type textarea "Diagnosed convection oven. Has failed hot surface ignitor. Part not widely supp…"
type textarea "x"
type textarea "Diagnosed convection oven. Has failed hot surface ignitor. Part not widely supp…"
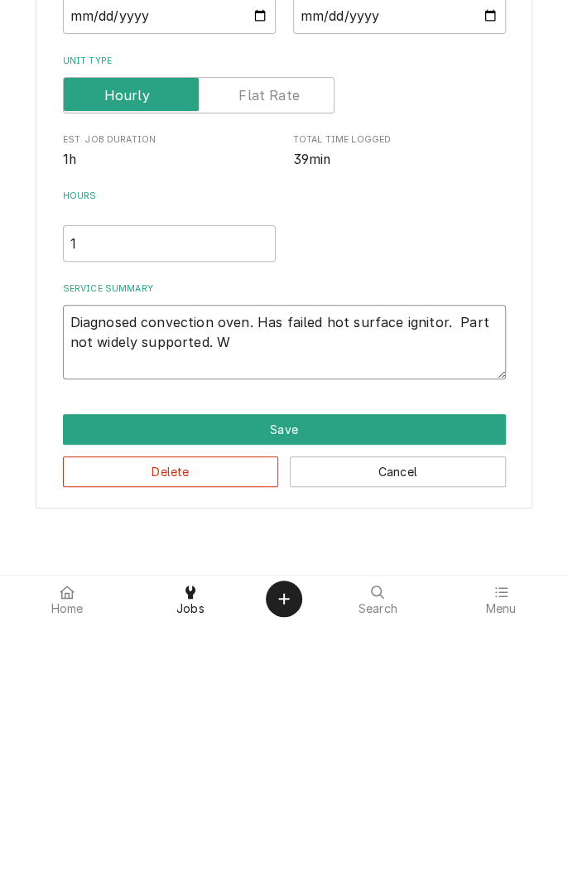
type textarea "x"
type textarea "Diagnosed convection oven. Has failed hot surface ignitor. Part not widely supp…"
type textarea "x"
type textarea "Diagnosed convection oven. Has failed hot surface ignitor. Part not widely supp…"
type textarea "x"
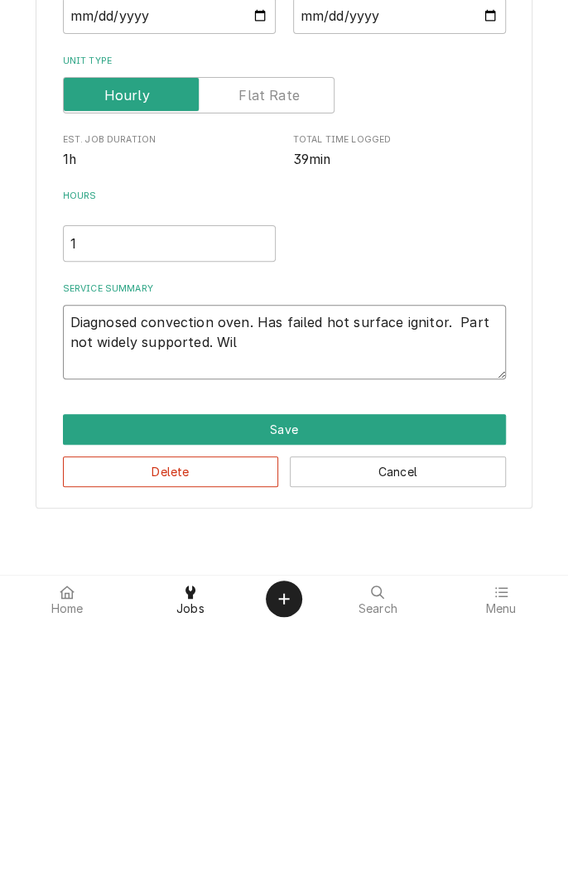
type textarea "Diagnosed convection oven. Has failed hot surface ignitor. Part not widely supp…"
type textarea "x"
type textarea "Diagnosed convection oven. Has failed hot surface ignitor. Part not widely supp…"
type textarea "x"
type textarea "Diagnosed convection oven. Has failed hot surface ignitor. Part not widely supp…"
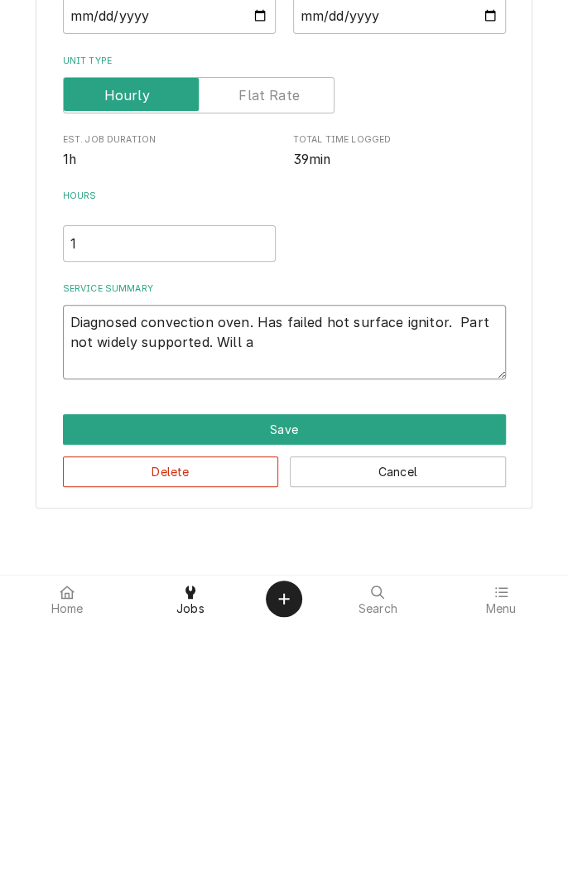
type textarea "x"
type textarea "Diagnosed convection oven. Has failed hot surface ignitor. Part not widely supp…"
type textarea "x"
type textarea "Diagnosed convection oven. Has failed hot surface ignitor. Part not widely supp…"
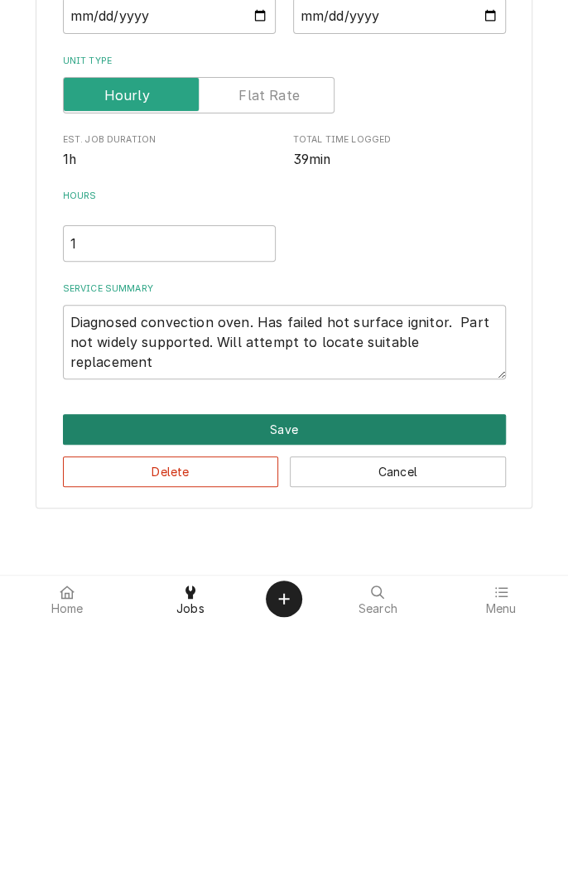
click at [289, 702] on button "Save" at bounding box center [284, 694] width 443 height 31
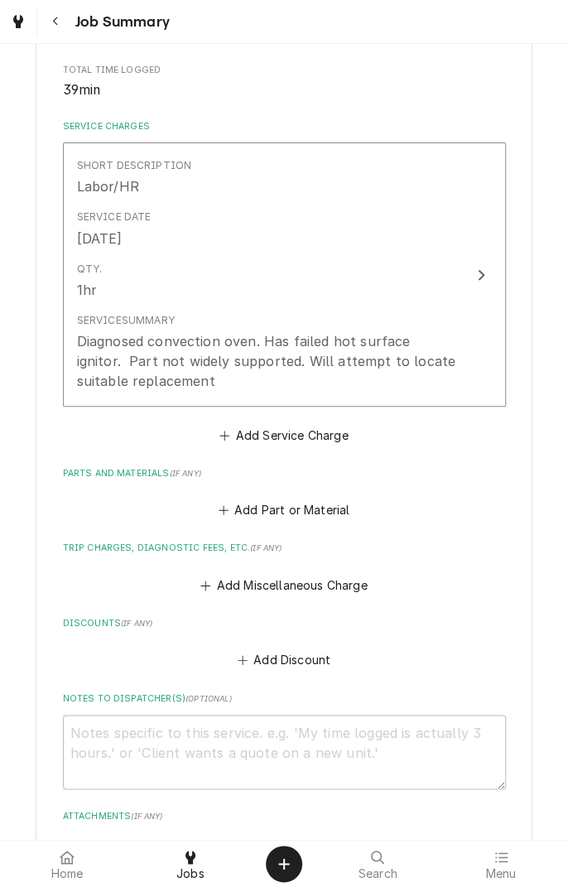
scroll to position [362, 0]
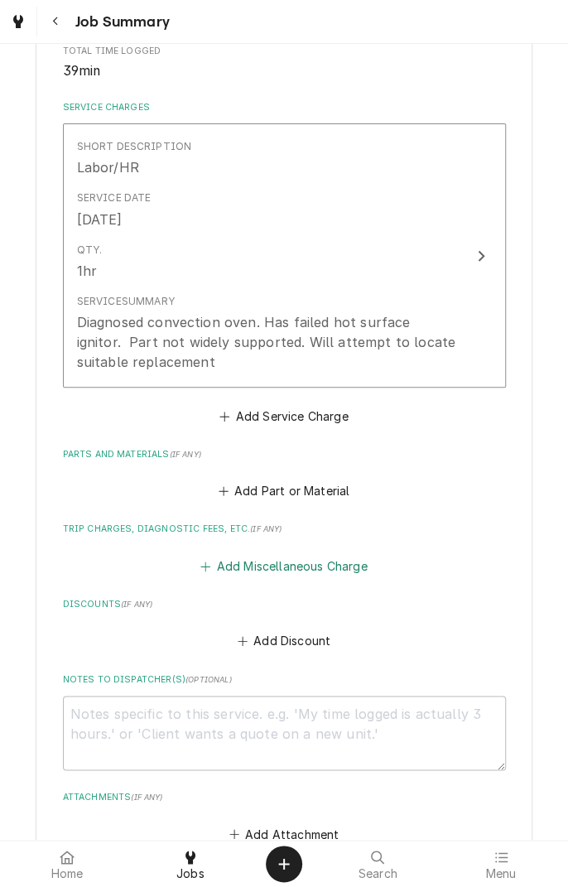
click at [338, 562] on button "Add Miscellaneous Charge" at bounding box center [284, 565] width 172 height 23
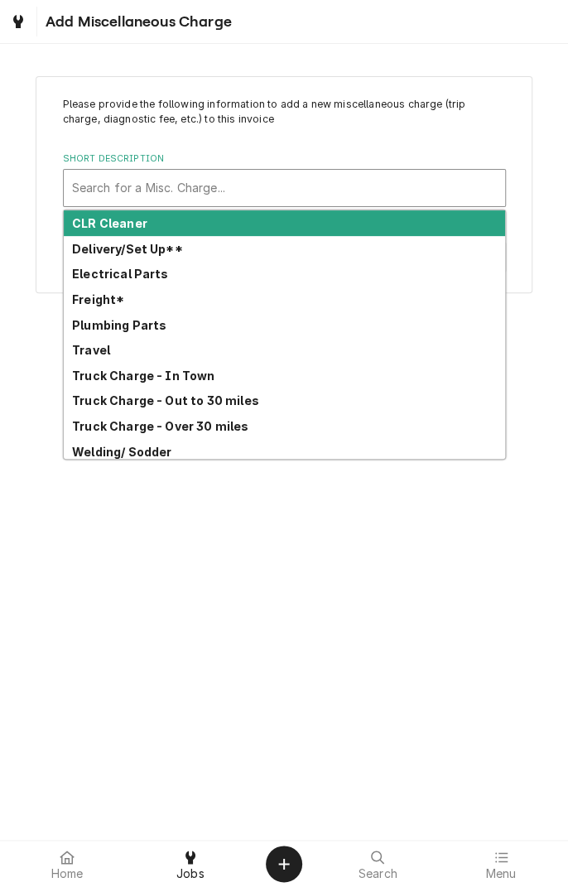
click at [106, 354] on strong "Travel" at bounding box center [91, 350] width 38 height 14
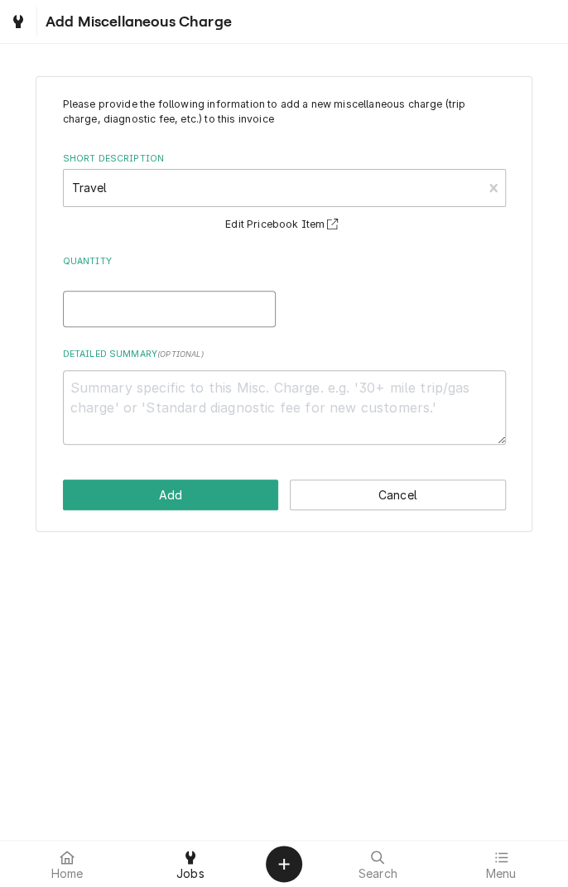
click at [164, 316] on input "Quantity" at bounding box center [169, 309] width 213 height 36
click at [266, 397] on textarea "Detailed Summary ( optional )" at bounding box center [284, 407] width 443 height 75
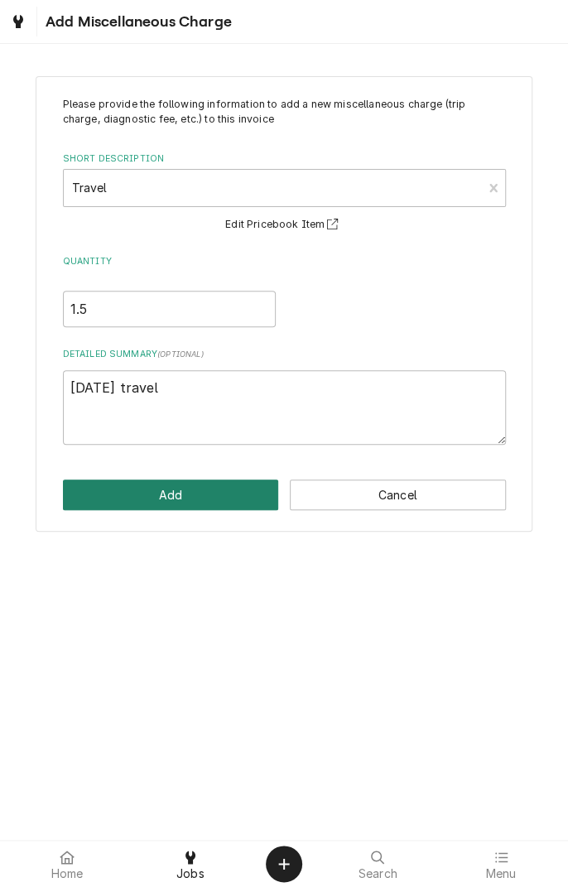
click at [184, 502] on button "Add" at bounding box center [171, 495] width 216 height 31
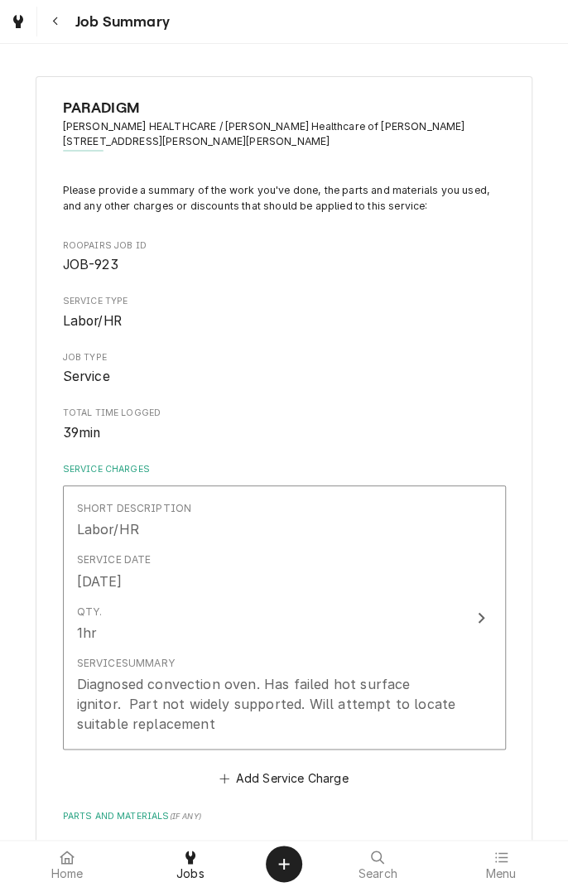
scroll to position [362, 0]
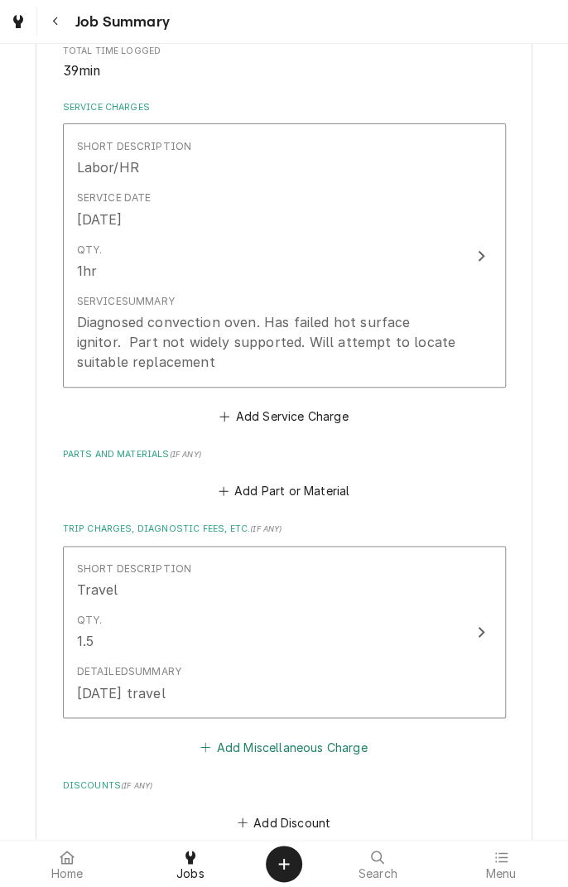
click at [318, 758] on button "Add Miscellaneous Charge" at bounding box center [284, 747] width 172 height 23
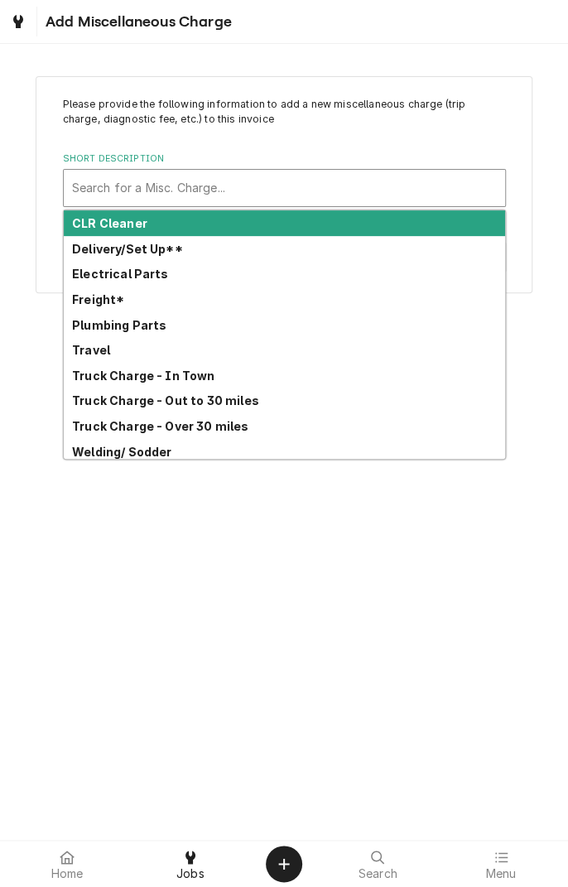
click at [229, 439] on div "Welding/ Sodder" at bounding box center [285, 452] width 442 height 26
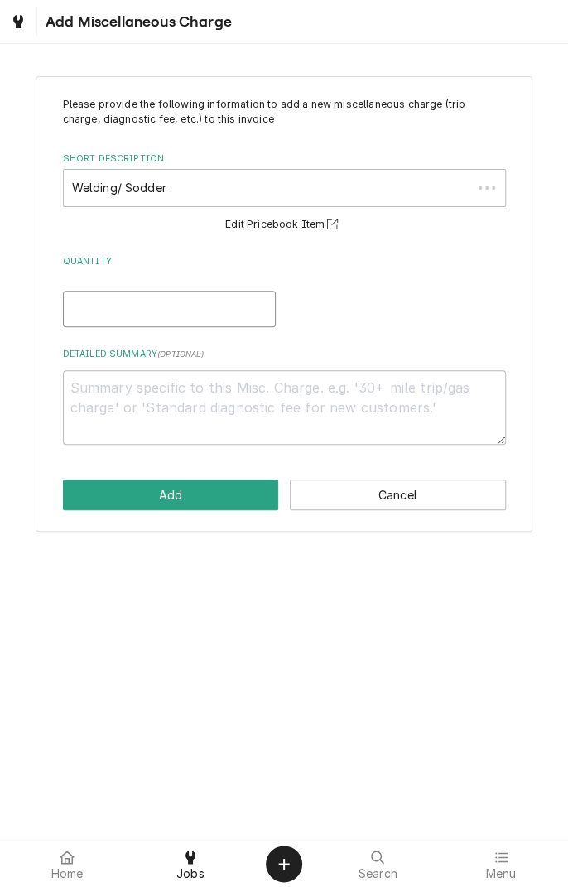
click at [200, 315] on input "Quantity" at bounding box center [169, 309] width 213 height 36
click at [315, 394] on textarea "Detailed Summary ( optional )" at bounding box center [284, 407] width 443 height 75
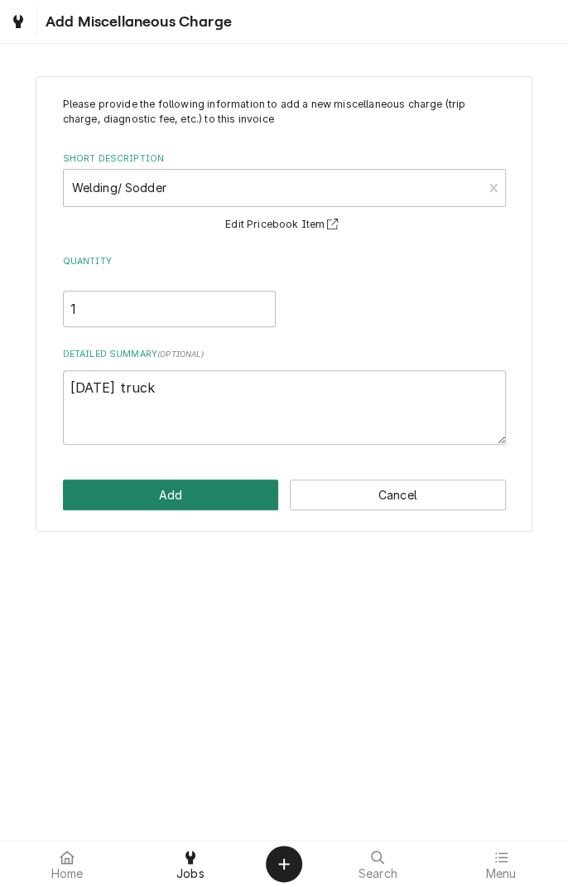
click at [203, 499] on button "Add" at bounding box center [171, 495] width 216 height 31
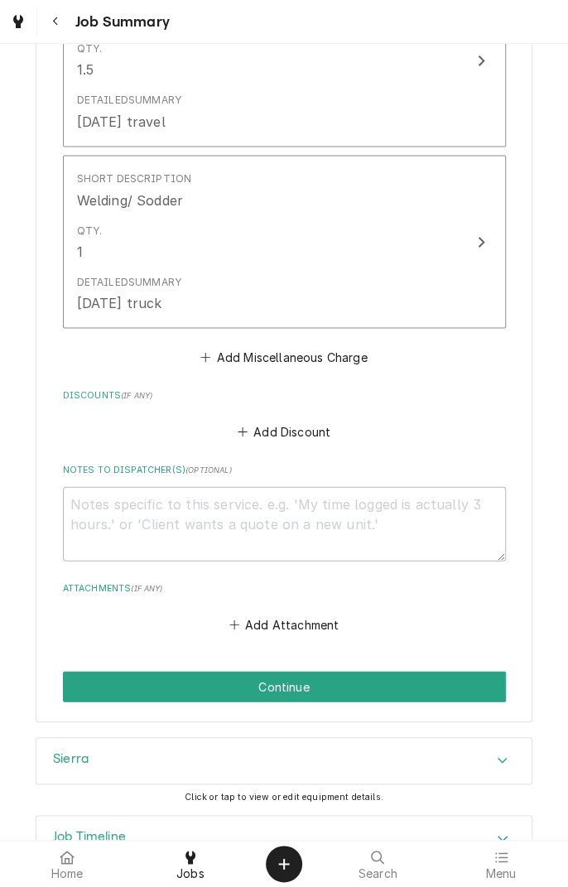
scroll to position [941, 0]
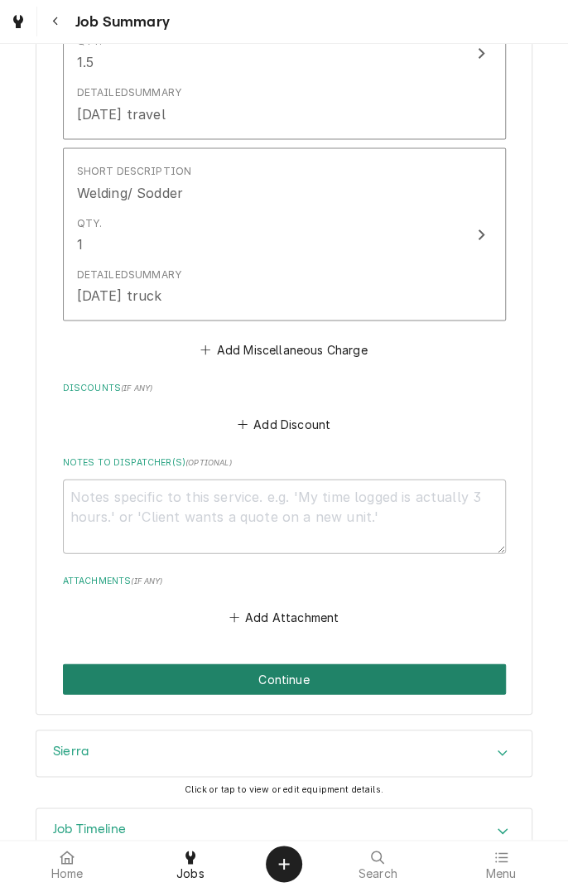
click at [335, 678] on button "Continue" at bounding box center [284, 679] width 443 height 31
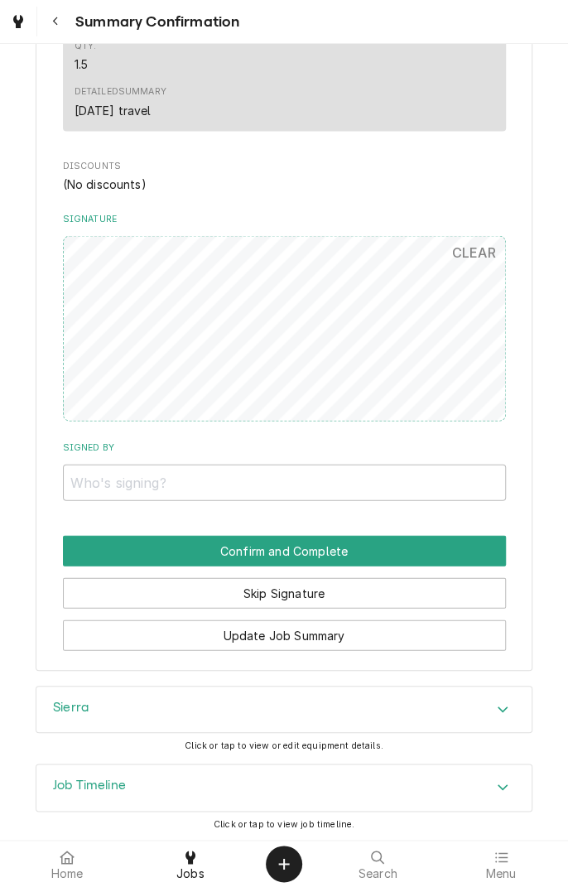
scroll to position [917, 0]
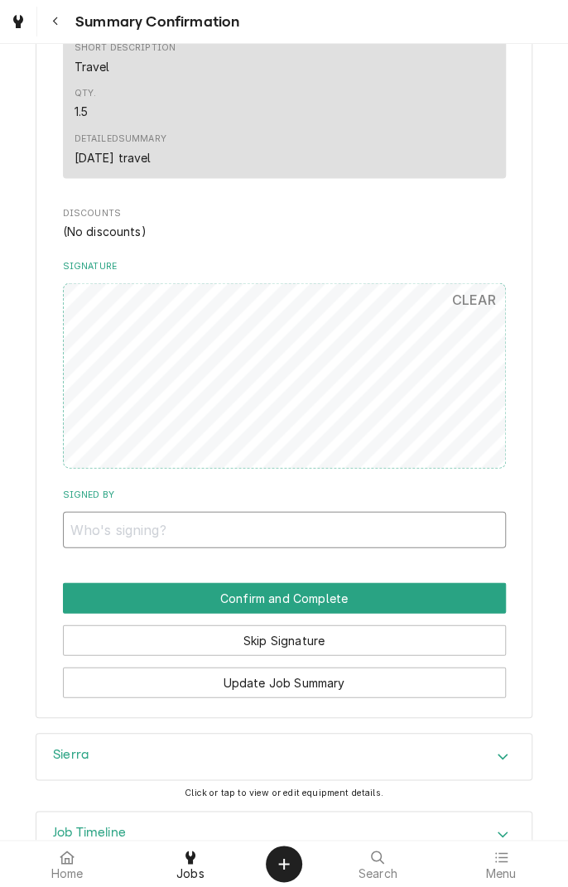
click at [340, 530] on input "Signed By" at bounding box center [284, 529] width 443 height 36
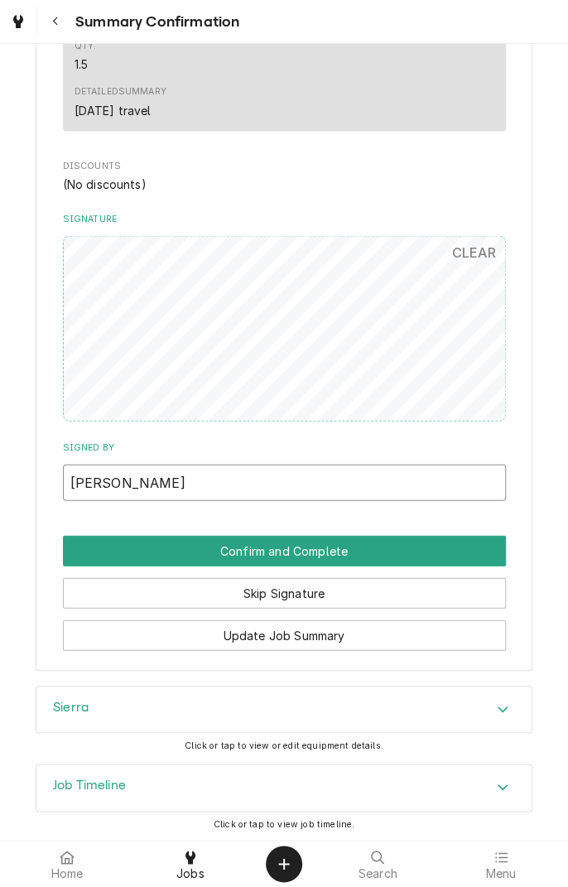
type input "[PERSON_NAME]"
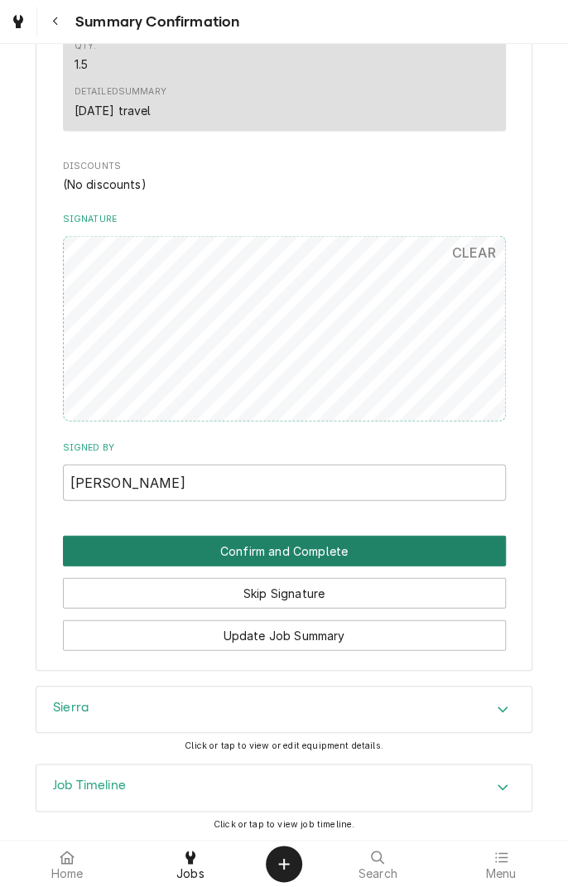
click at [355, 554] on button "Confirm and Complete" at bounding box center [284, 550] width 443 height 31
click at [339, 545] on button "Confirm and Complete" at bounding box center [284, 550] width 443 height 31
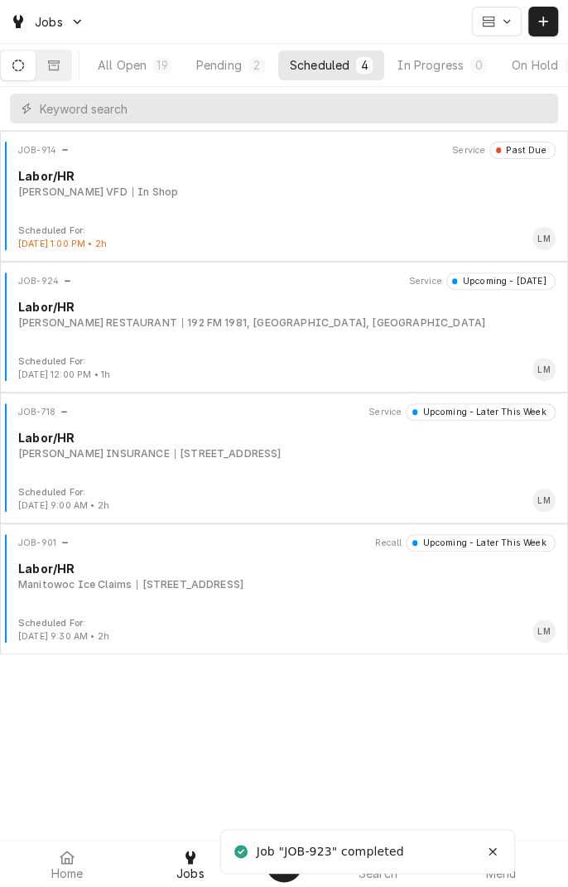
scroll to position [0, 155]
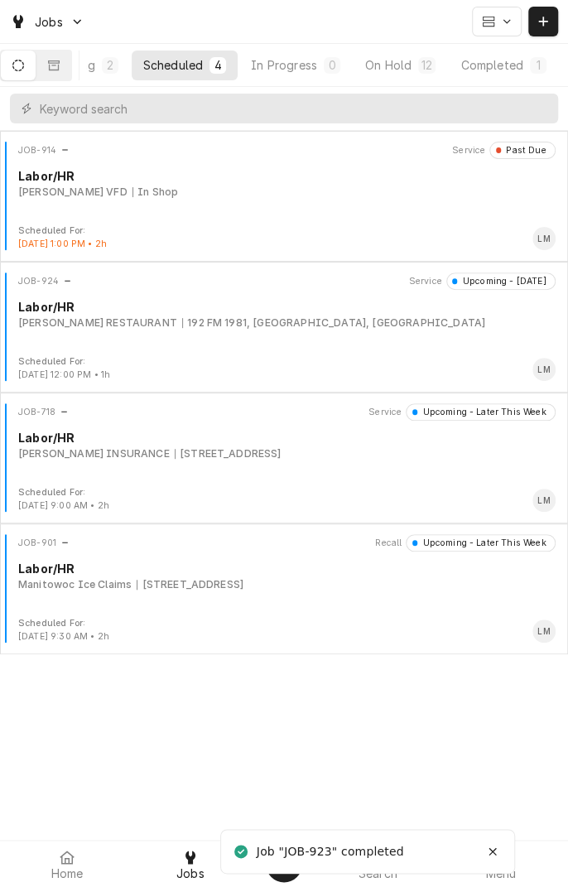
click at [507, 71] on div "Completed" at bounding box center [492, 64] width 62 height 17
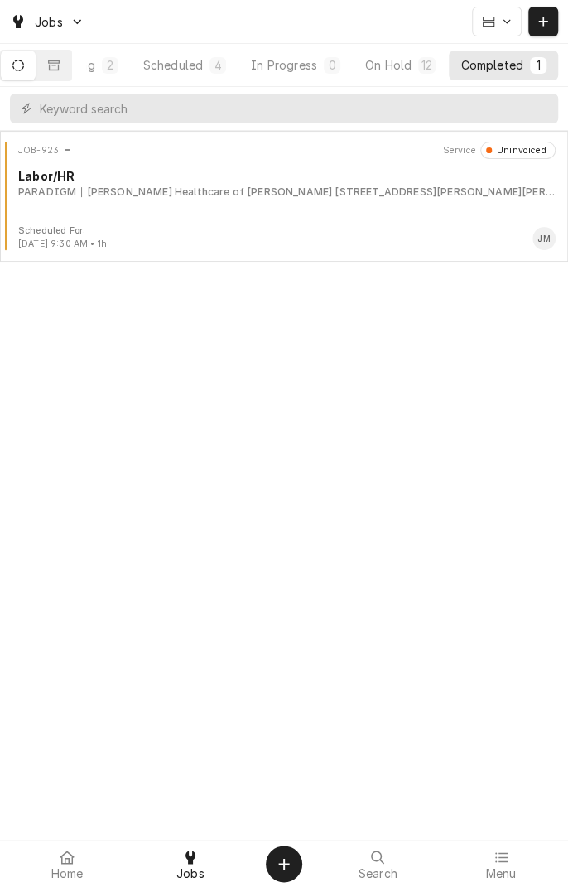
click at [217, 189] on div "Stevens Healthcare of Yoakum 204 Walter St, Yoakum, TX 77995" at bounding box center [318, 192] width 475 height 15
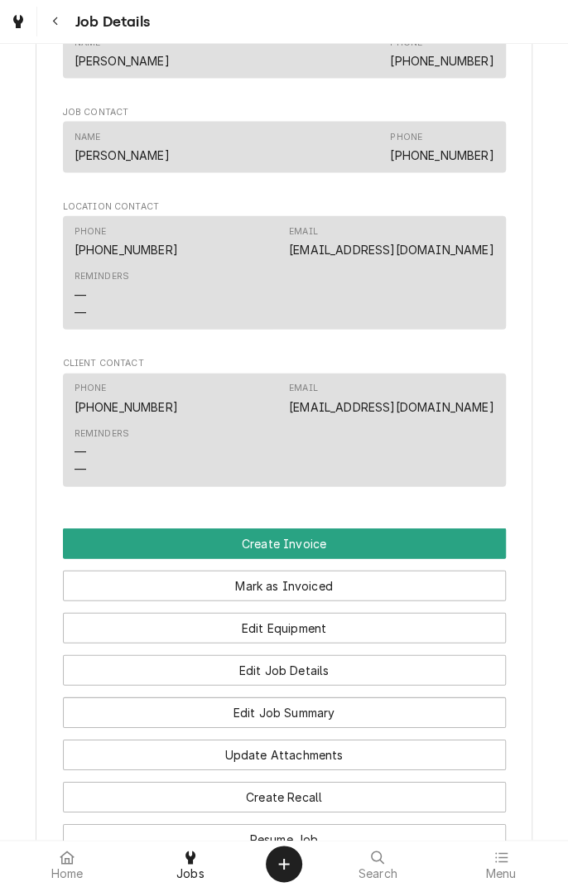
scroll to position [1090, 0]
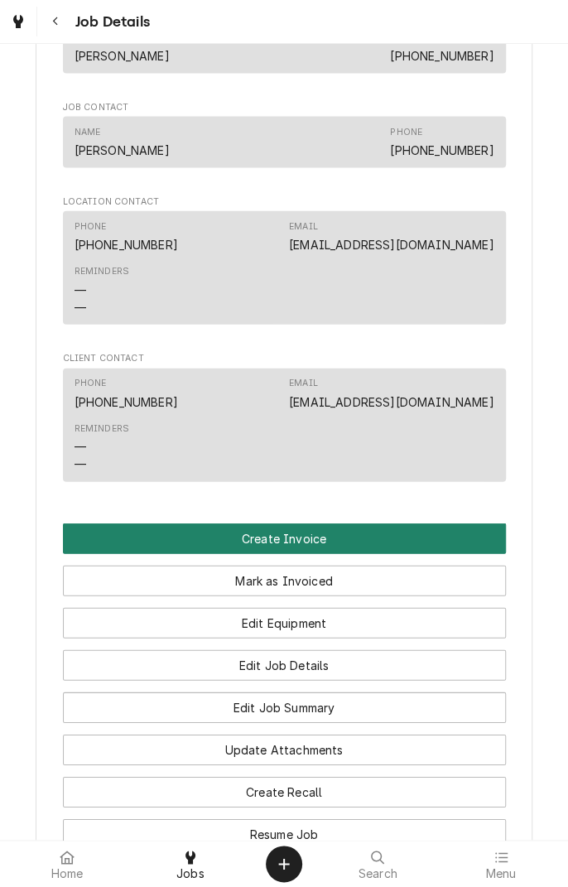
click at [340, 554] on button "Create Invoice" at bounding box center [284, 539] width 443 height 31
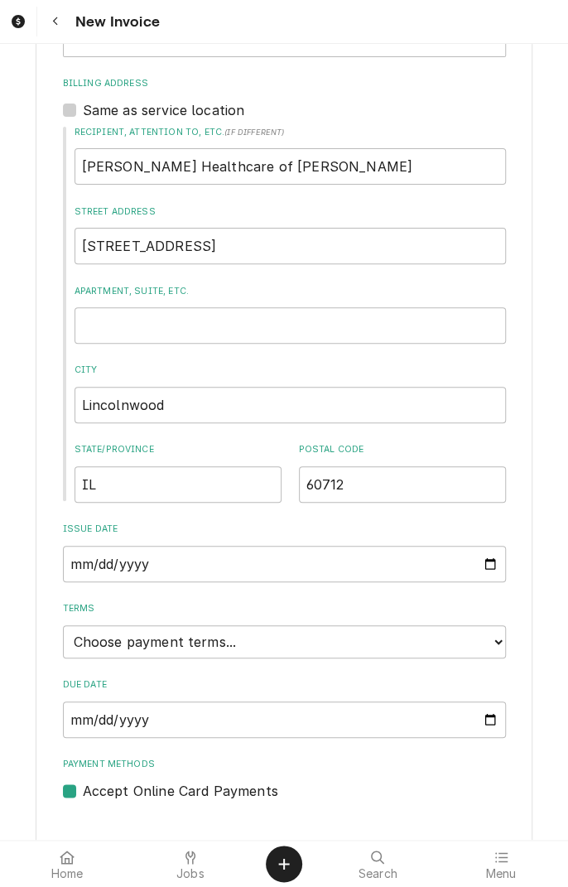
scroll to position [643, 0]
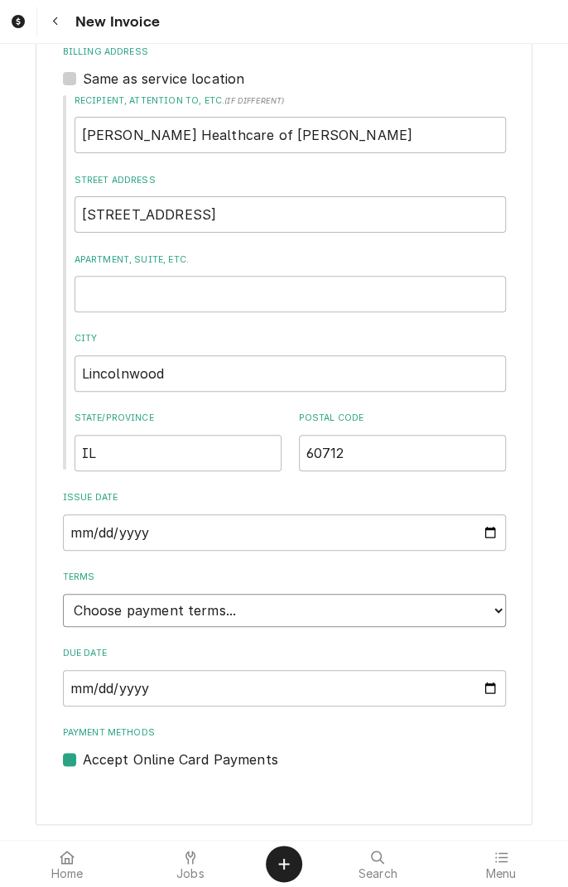
click at [492, 619] on select "Choose payment terms... Same Day Net 7 Net 14 Net 21 Net 30 Net 45 Net 60 Net 90" at bounding box center [284, 610] width 443 height 33
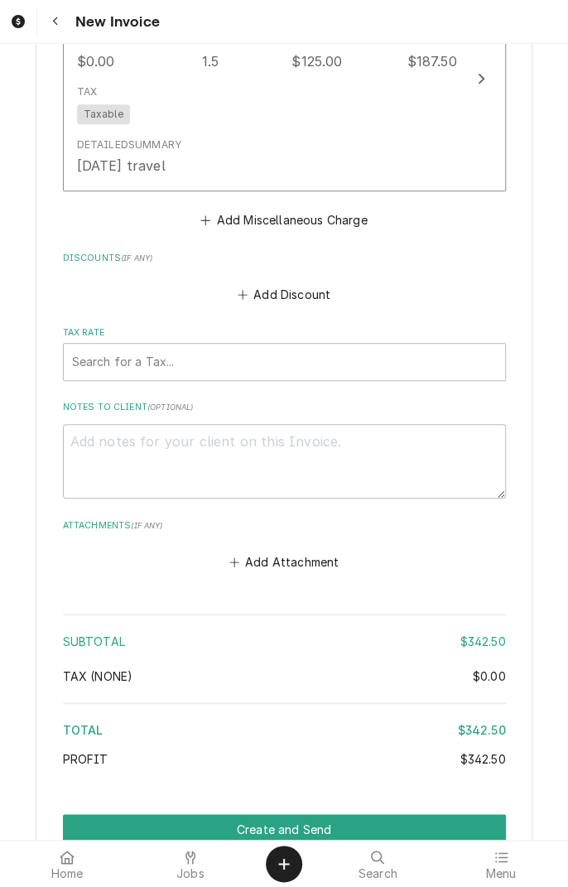
scroll to position [2235, 0]
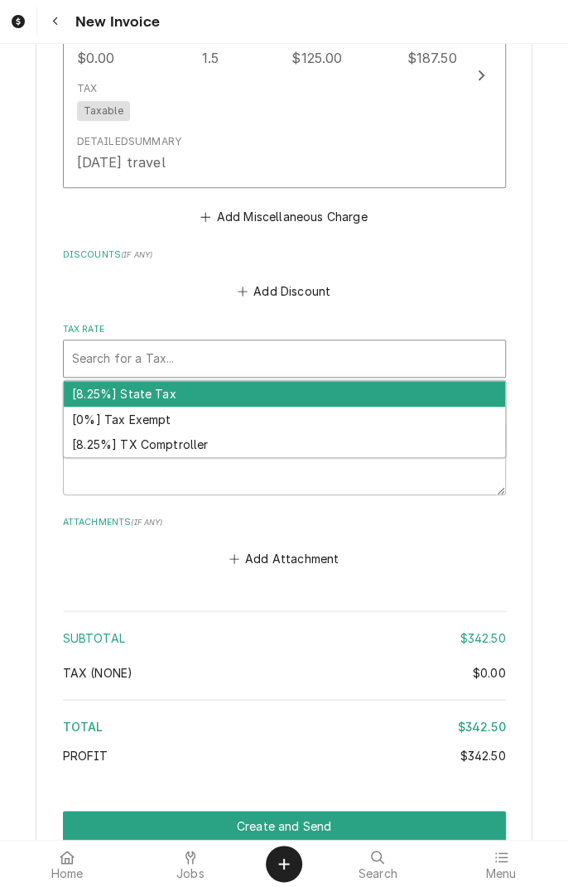
click at [200, 458] on div "[8.25%] TX Comptroller" at bounding box center [285, 445] width 442 height 26
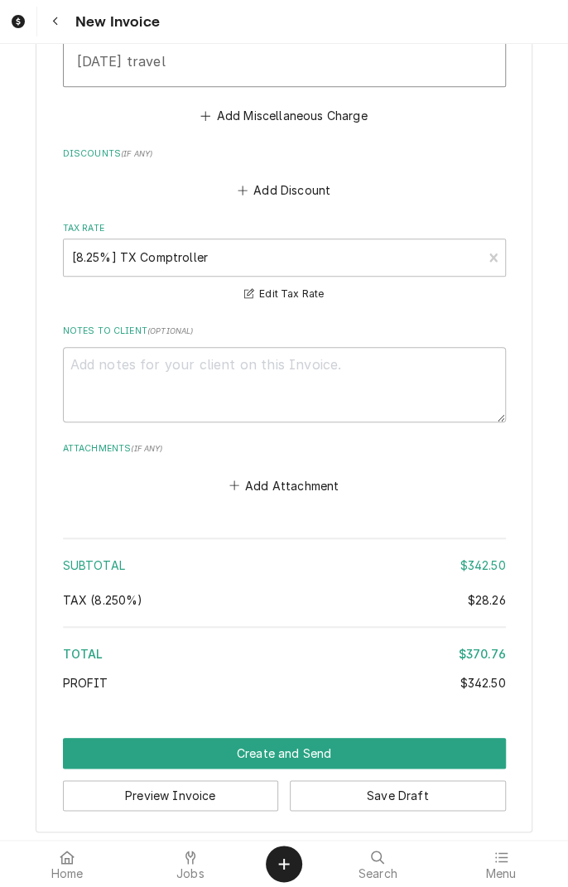
scroll to position [2363, 0]
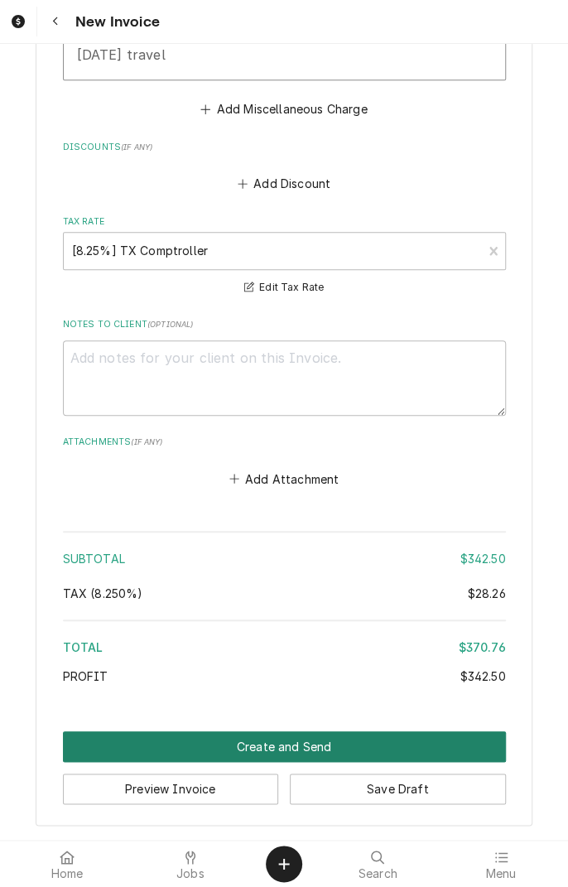
click at [304, 751] on button "Create and Send" at bounding box center [284, 746] width 443 height 31
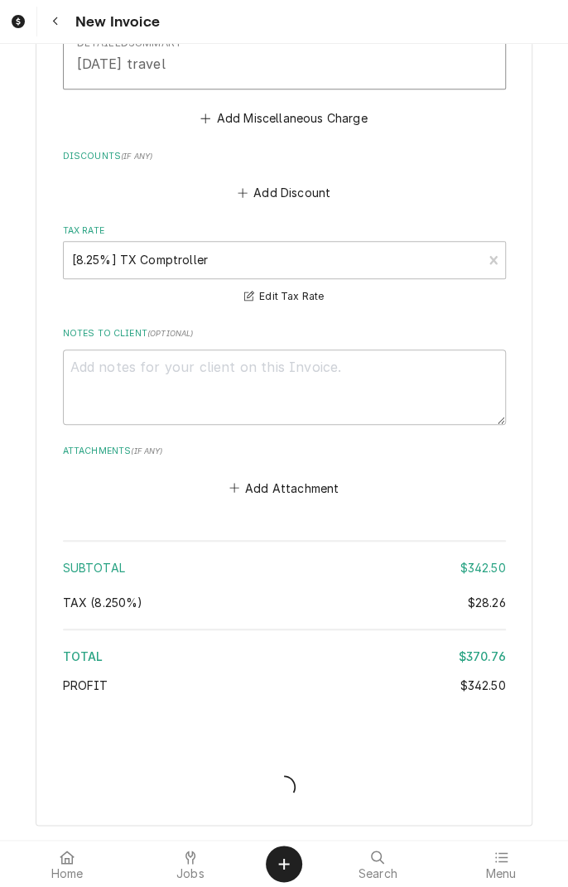
scroll to position [2354, 0]
type textarea "x"
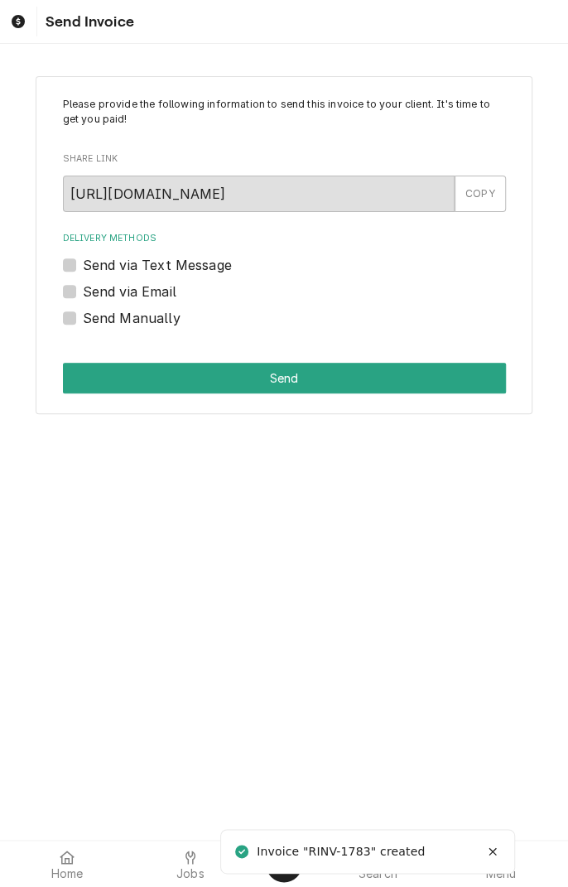
click at [83, 292] on label "Send via Email" at bounding box center [130, 292] width 94 height 20
click at [83, 292] on input "Send via Email" at bounding box center [304, 300] width 443 height 36
checkbox input "true"
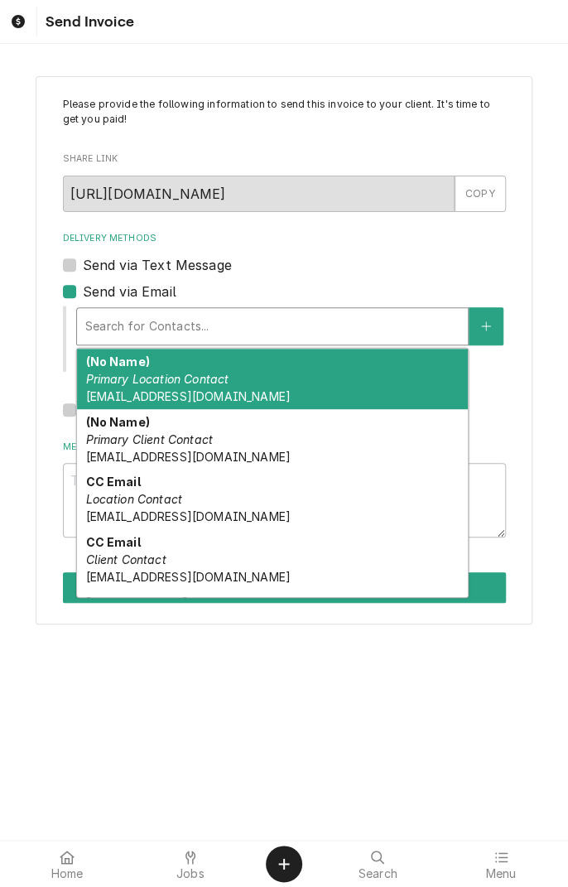
click at [195, 381] on em "Primary Location Contact" at bounding box center [156, 379] width 143 height 14
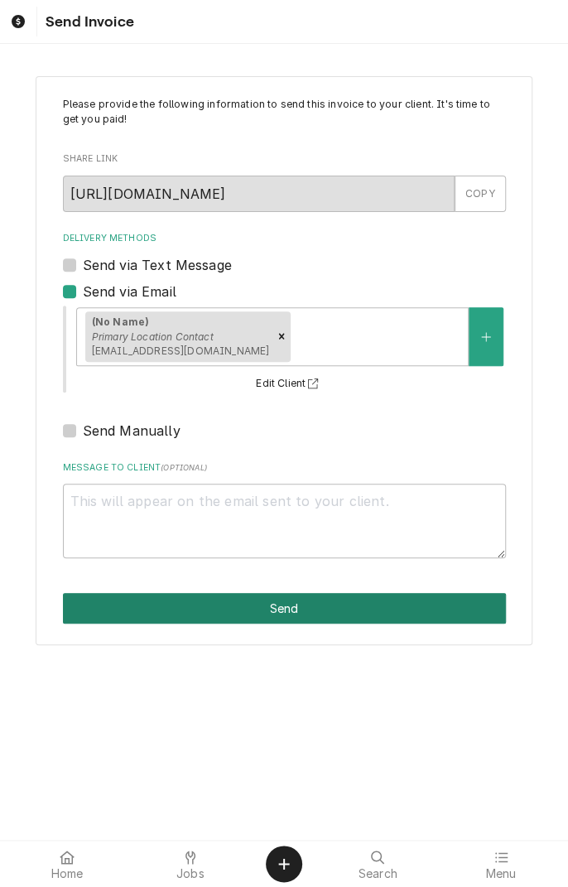
click at [306, 615] on button "Send" at bounding box center [284, 608] width 443 height 31
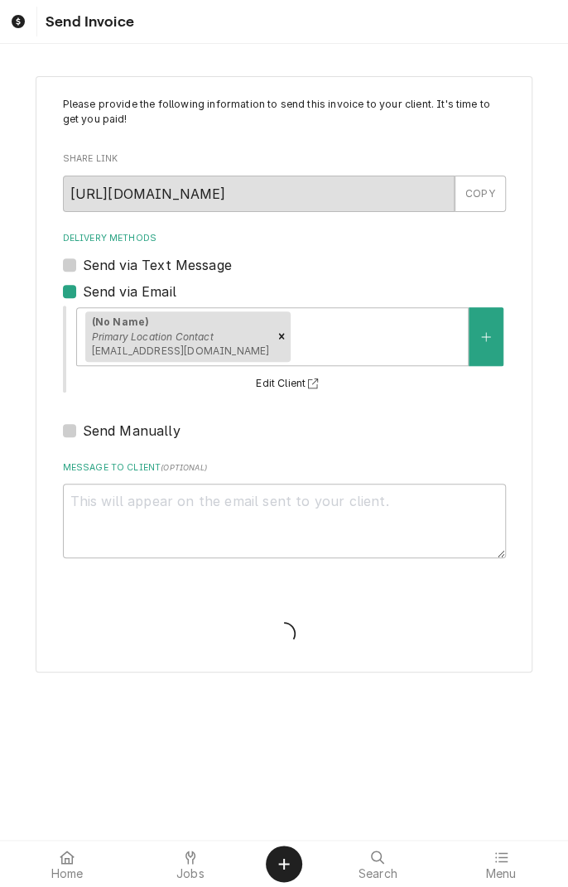
type textarea "x"
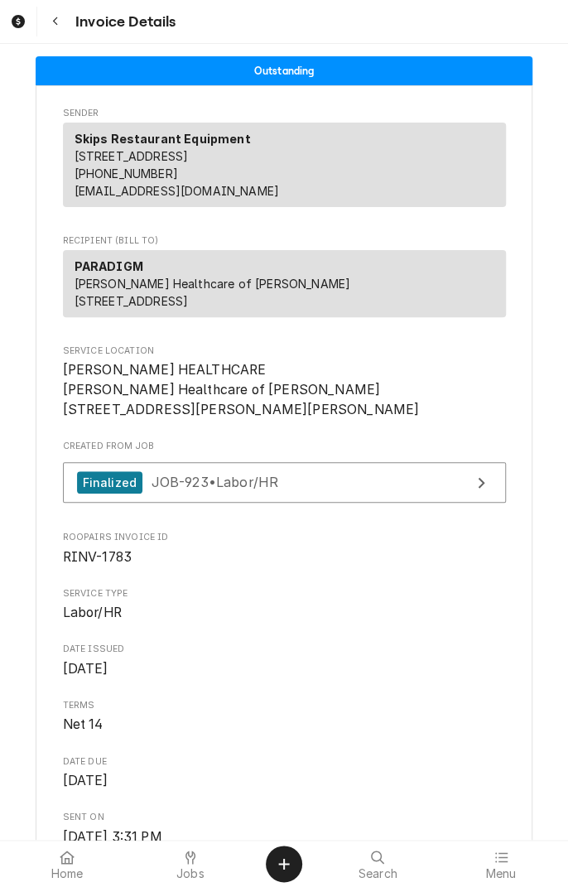
click at [60, 30] on button "Navigate back" at bounding box center [56, 22] width 30 height 30
